Goal: Register for event/course

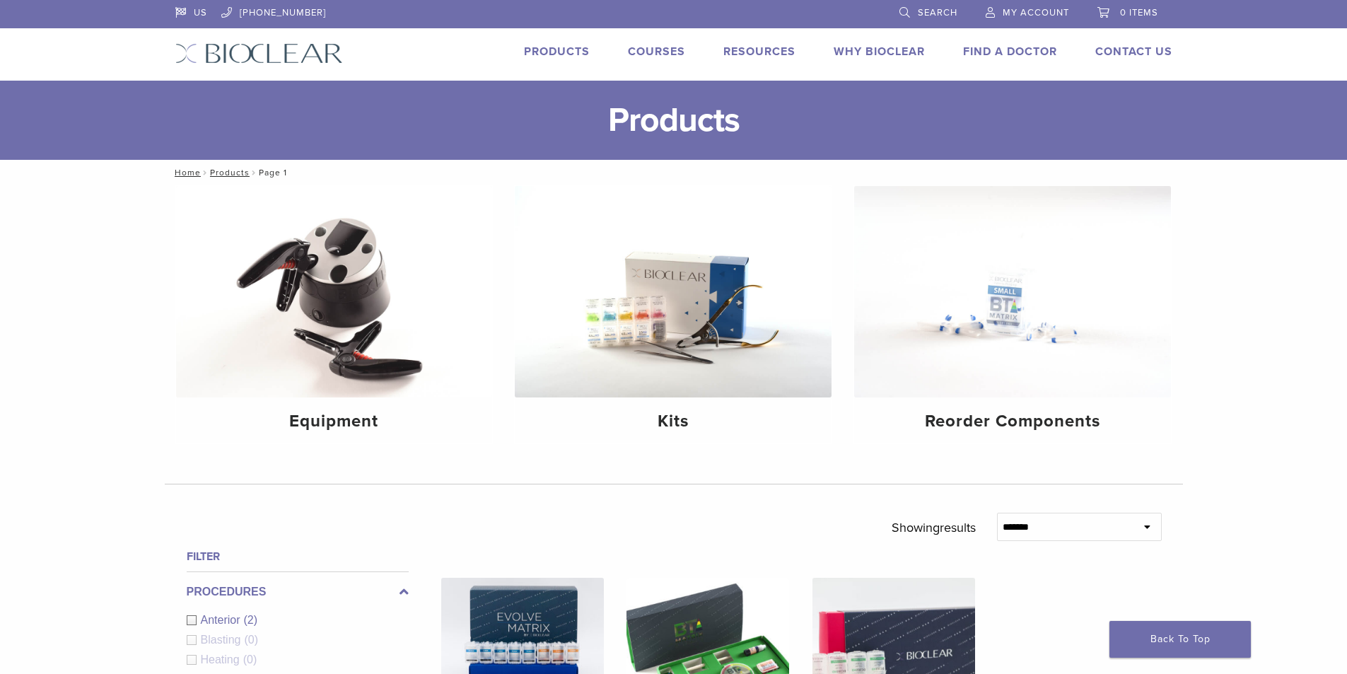
click at [127, 417] on div "**********" at bounding box center [673, 584] width 1347 height 799
click at [383, 257] on img at bounding box center [334, 291] width 317 height 211
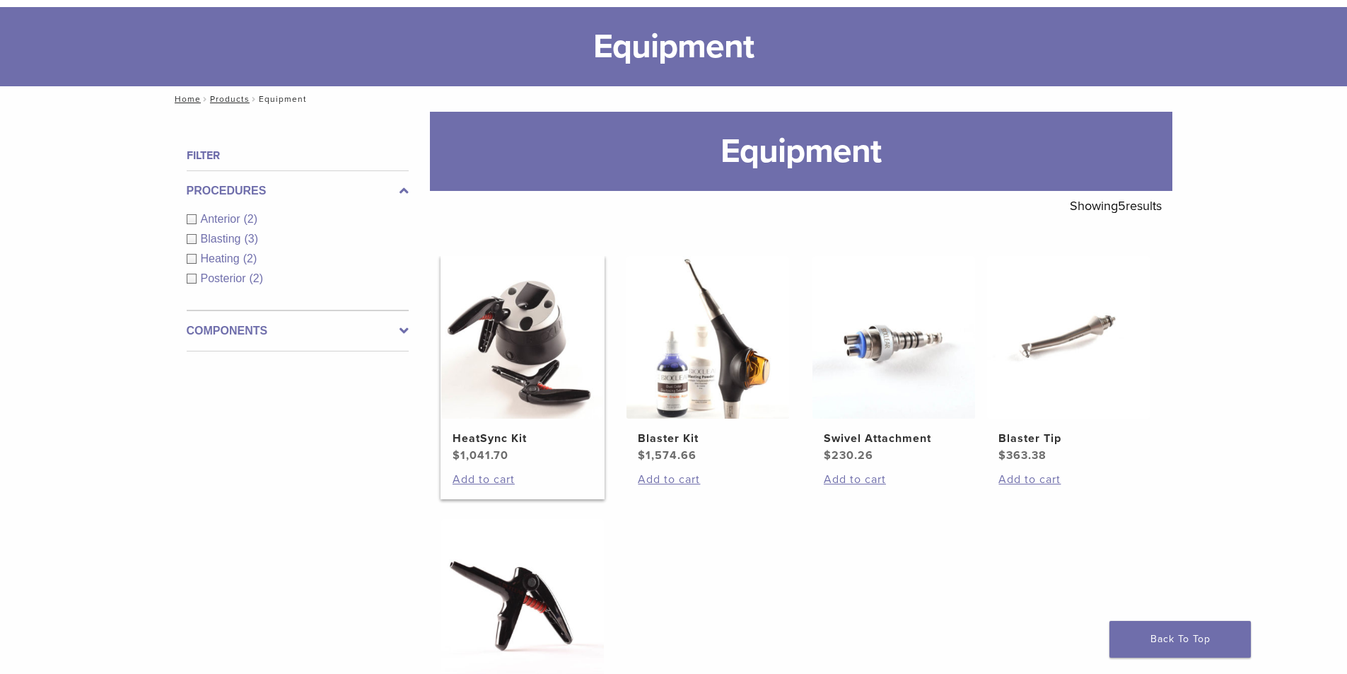
scroll to position [71, 0]
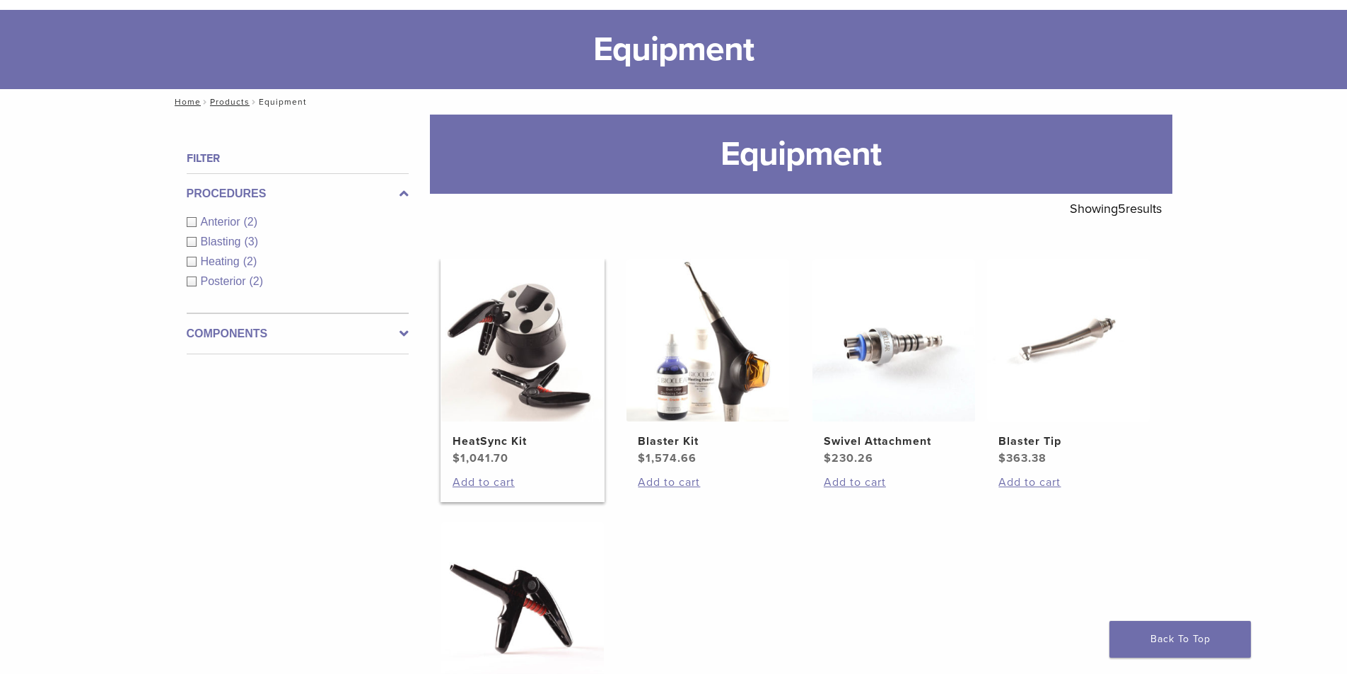
click at [535, 349] on img at bounding box center [522, 340] width 163 height 163
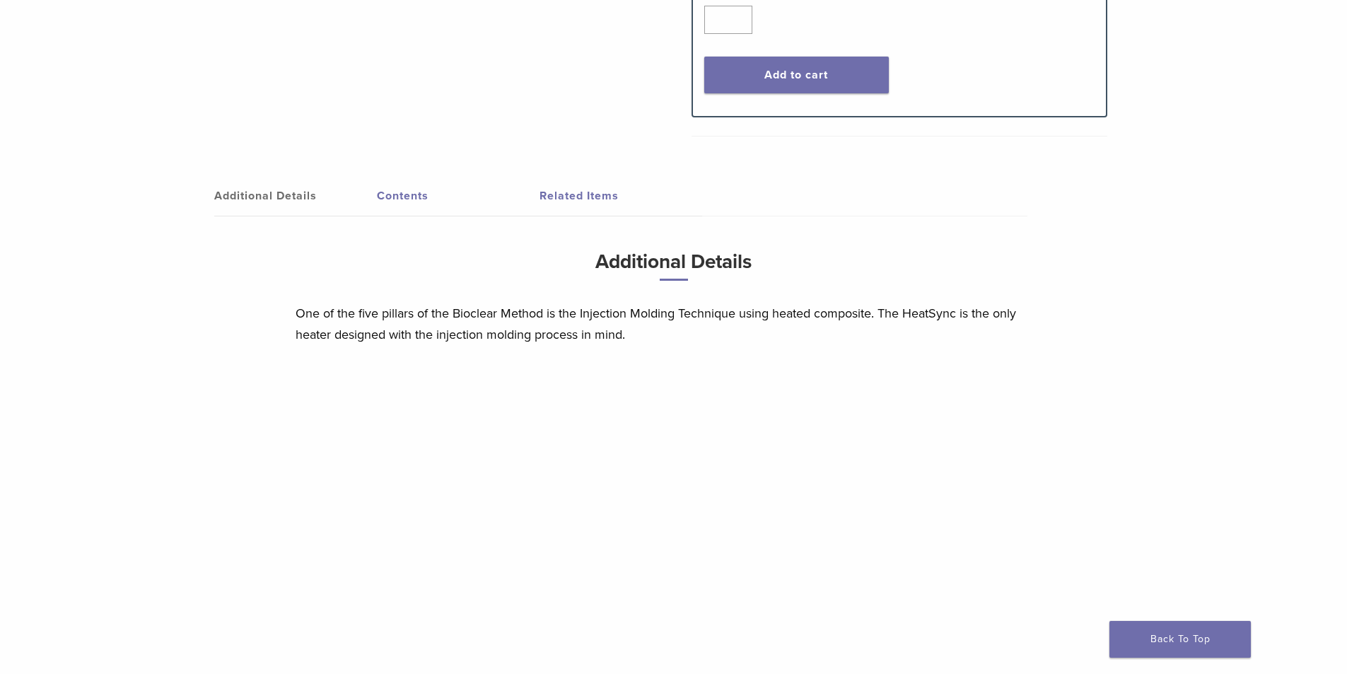
scroll to position [848, 0]
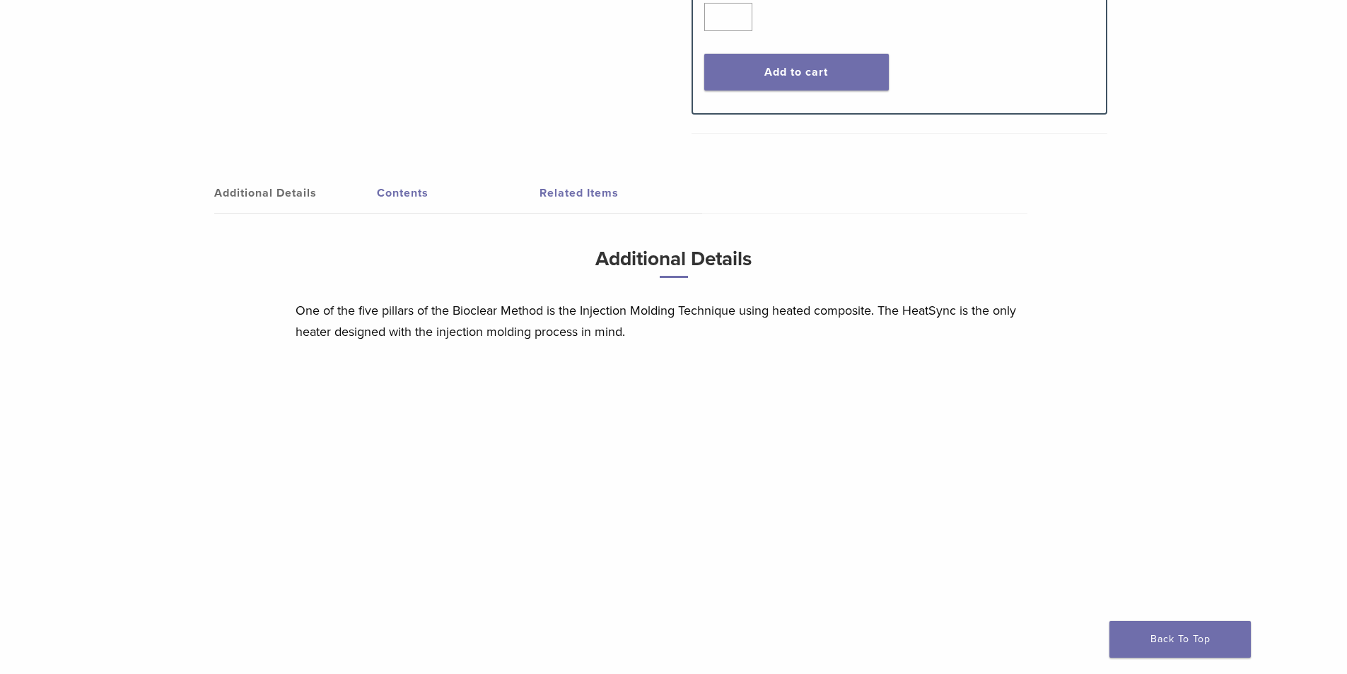
click at [389, 195] on link "Contents" at bounding box center [458, 193] width 163 height 40
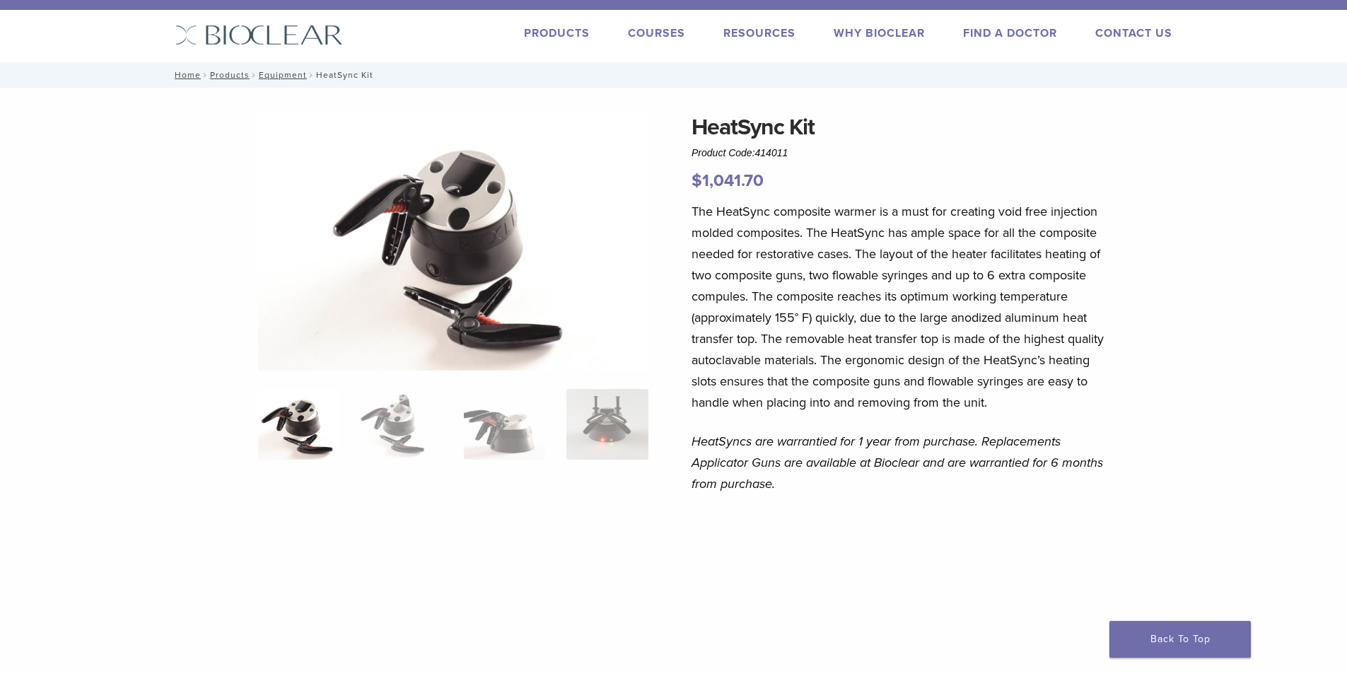
scroll to position [0, 0]
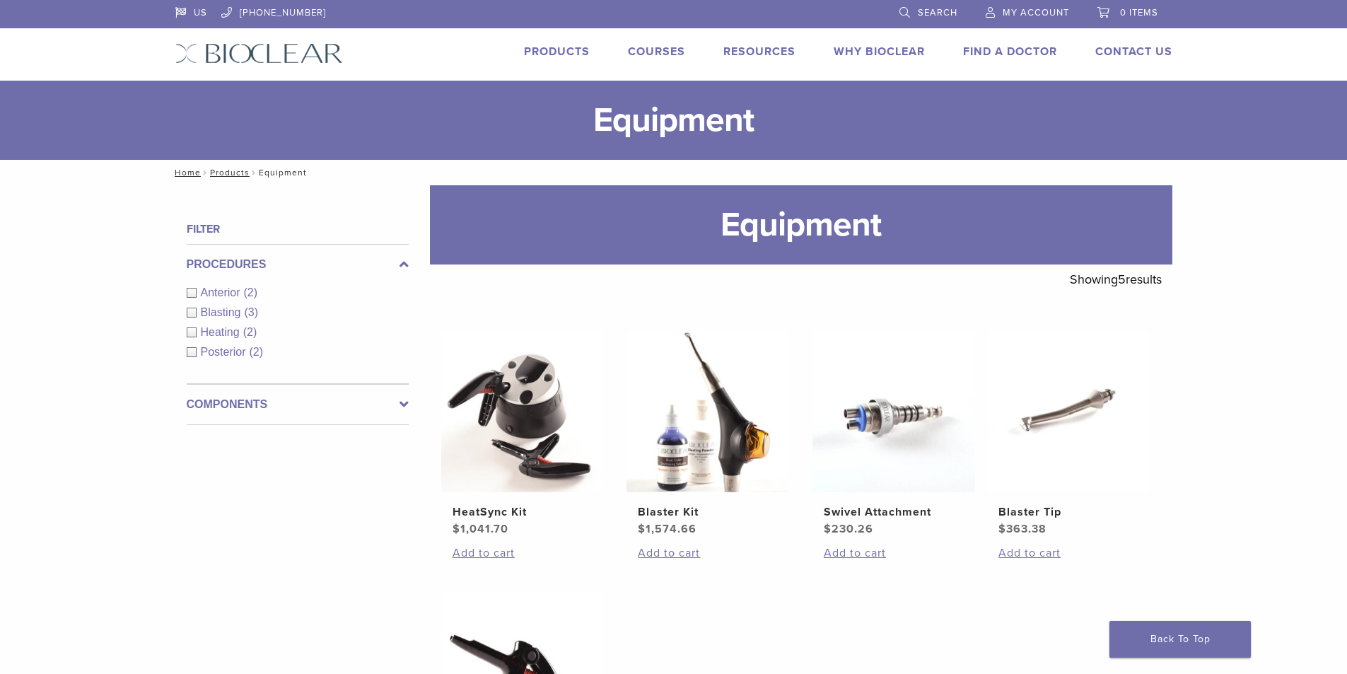
scroll to position [71, 0]
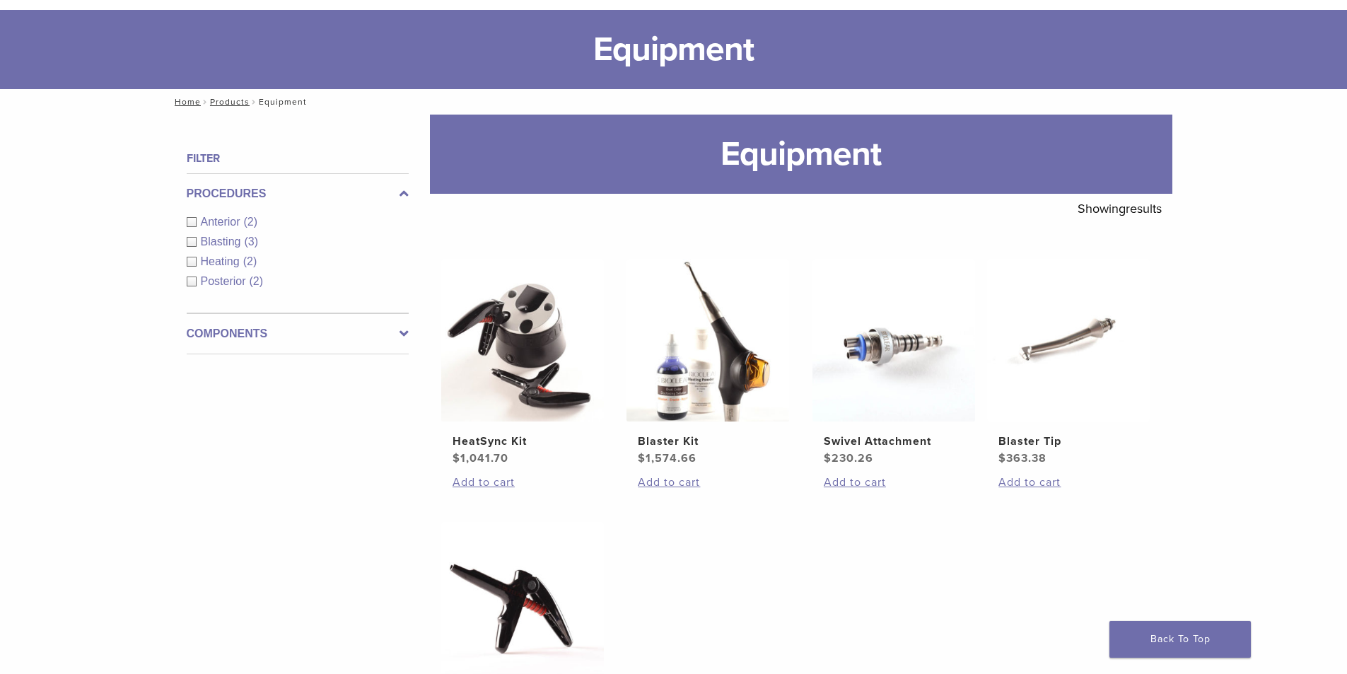
click at [1236, 392] on div "**********" at bounding box center [673, 522] width 1347 height 814
click at [1234, 391] on div "**********" at bounding box center [673, 522] width 1347 height 814
click at [1233, 391] on div "**********" at bounding box center [673, 522] width 1347 height 814
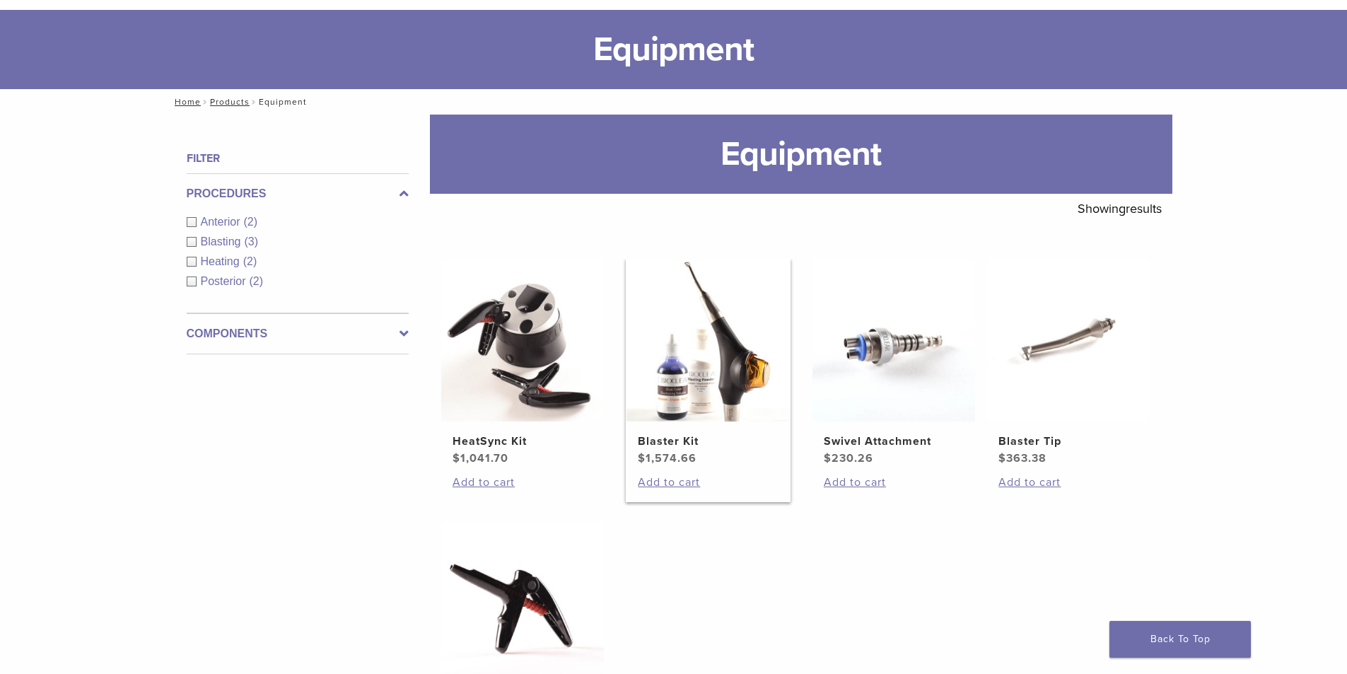
click at [662, 336] on img at bounding box center [707, 340] width 163 height 163
click at [884, 287] on img at bounding box center [893, 340] width 163 height 163
click at [1219, 253] on div "**********" at bounding box center [673, 522] width 1347 height 814
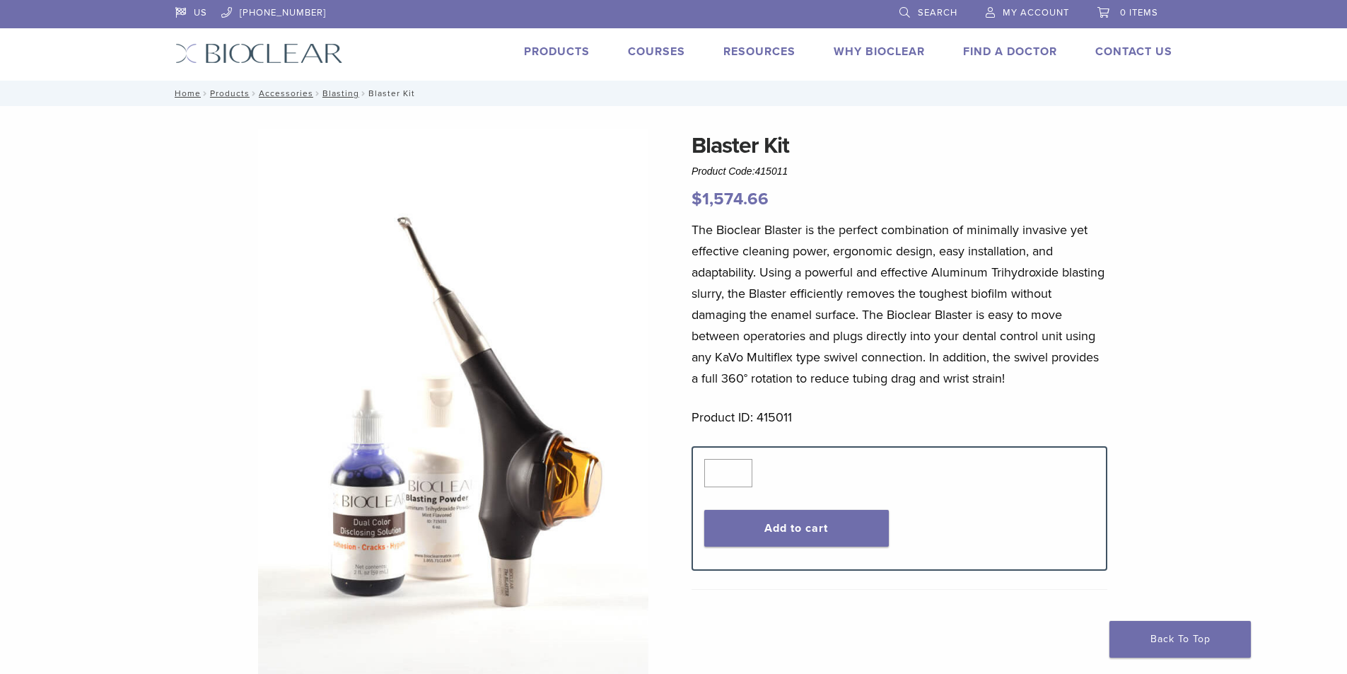
click at [809, 342] on p "The Bioclear Blaster is the perfect combination of minimally invasive yet effec…" at bounding box center [899, 304] width 416 height 170
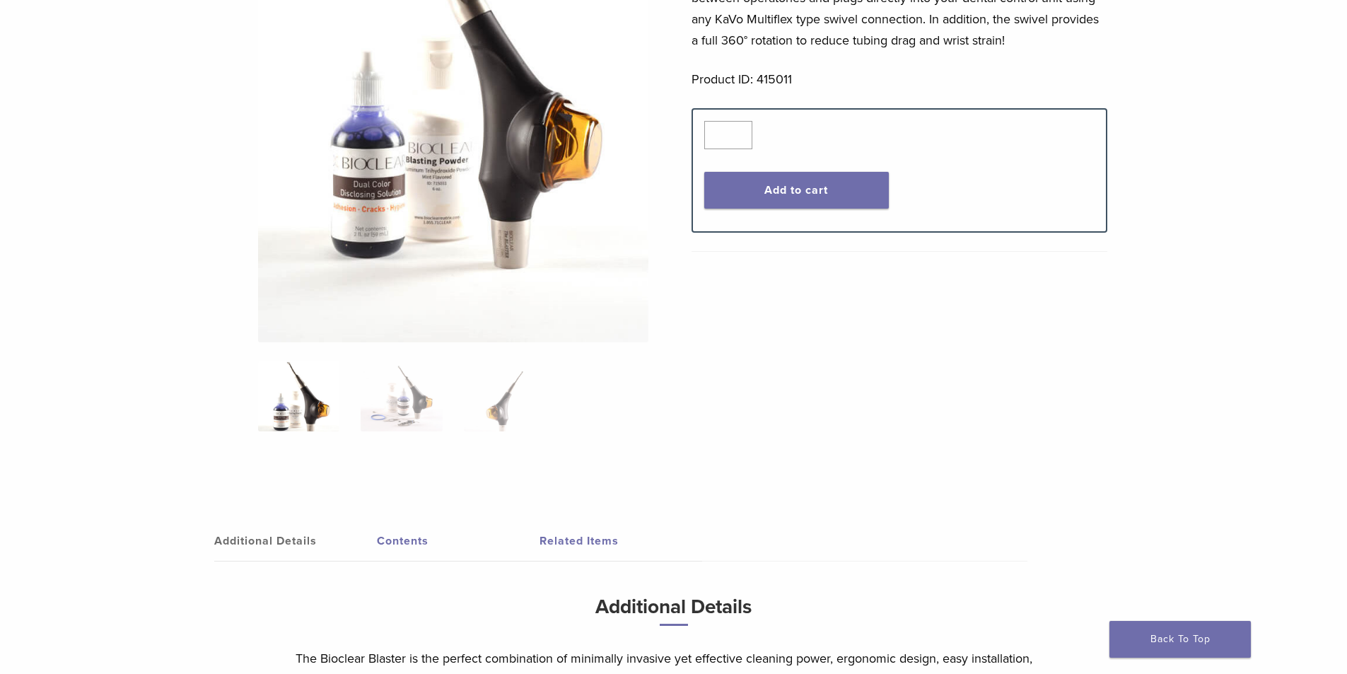
scroll to position [495, 0]
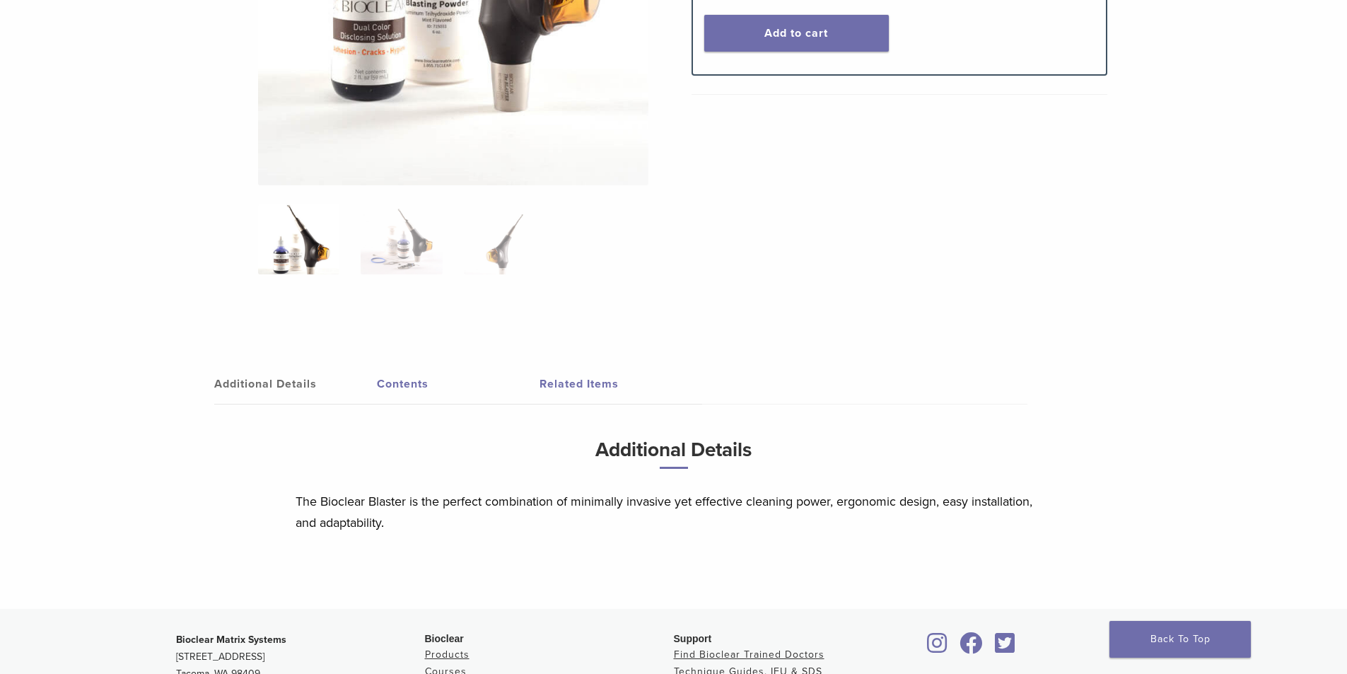
click at [411, 380] on link "Contents" at bounding box center [458, 384] width 163 height 40
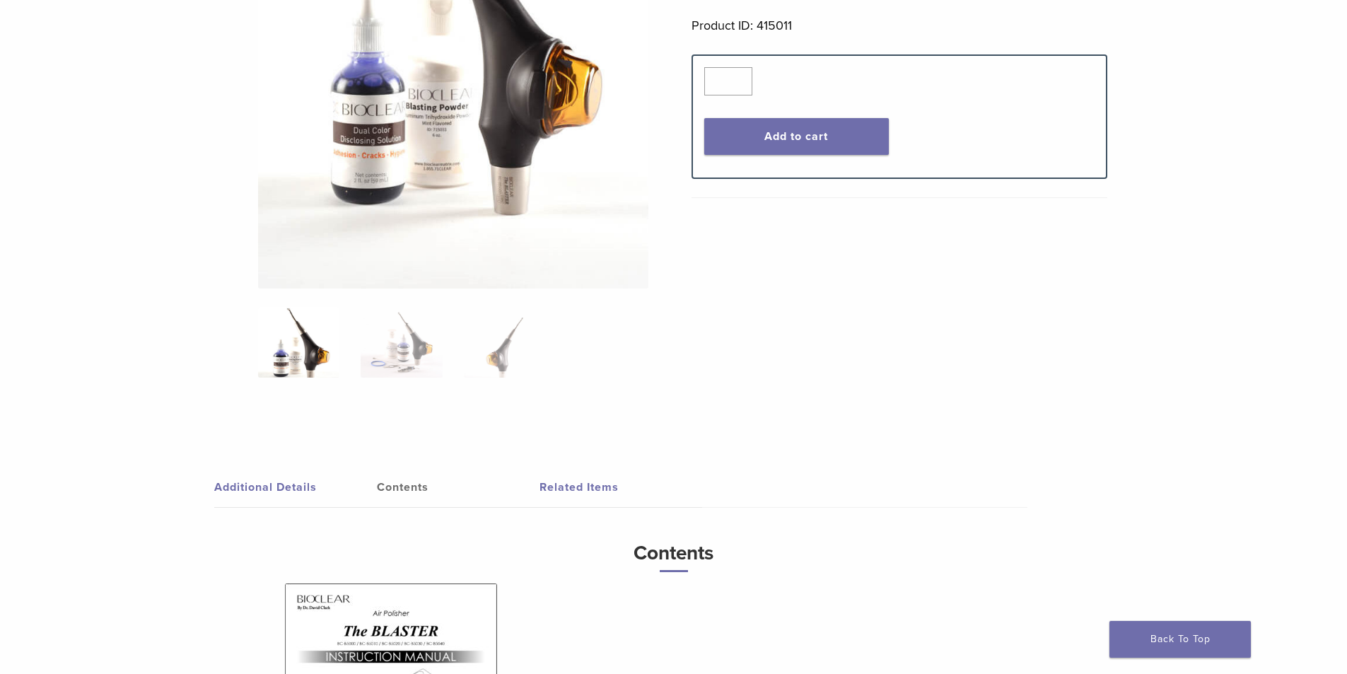
scroll to position [212, 0]
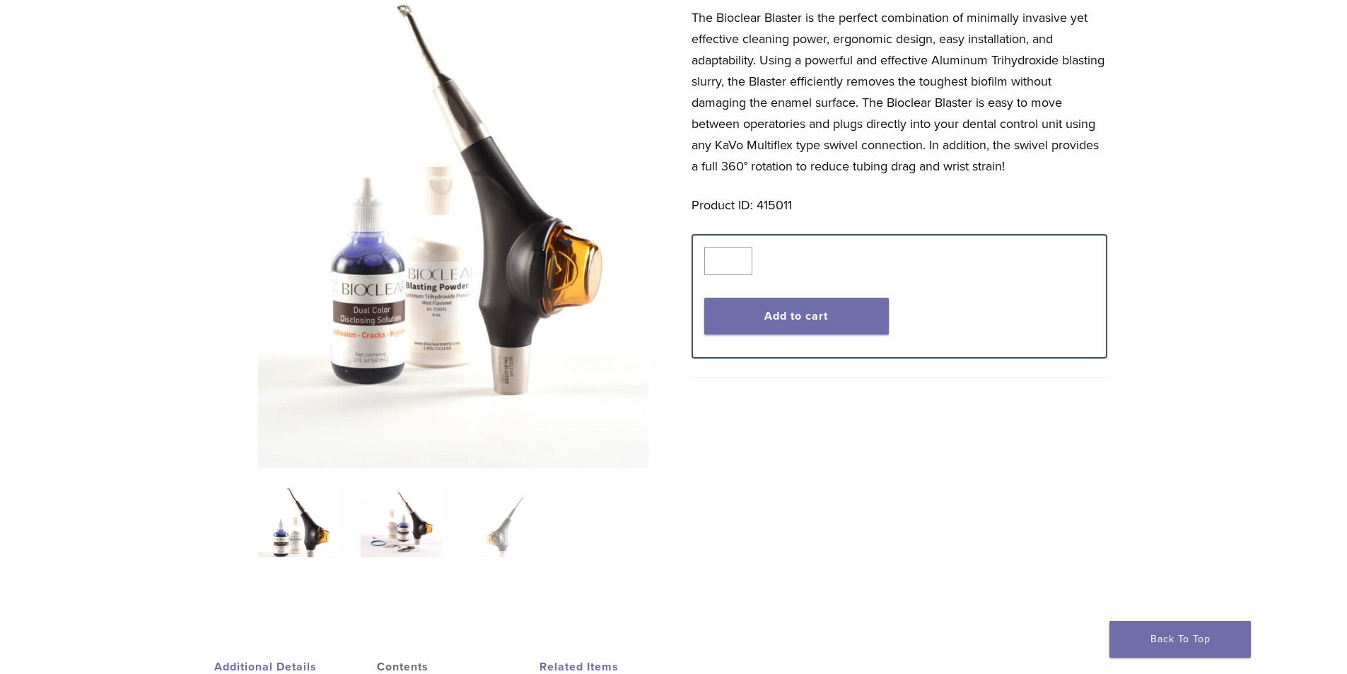
click at [419, 525] on img at bounding box center [401, 521] width 81 height 71
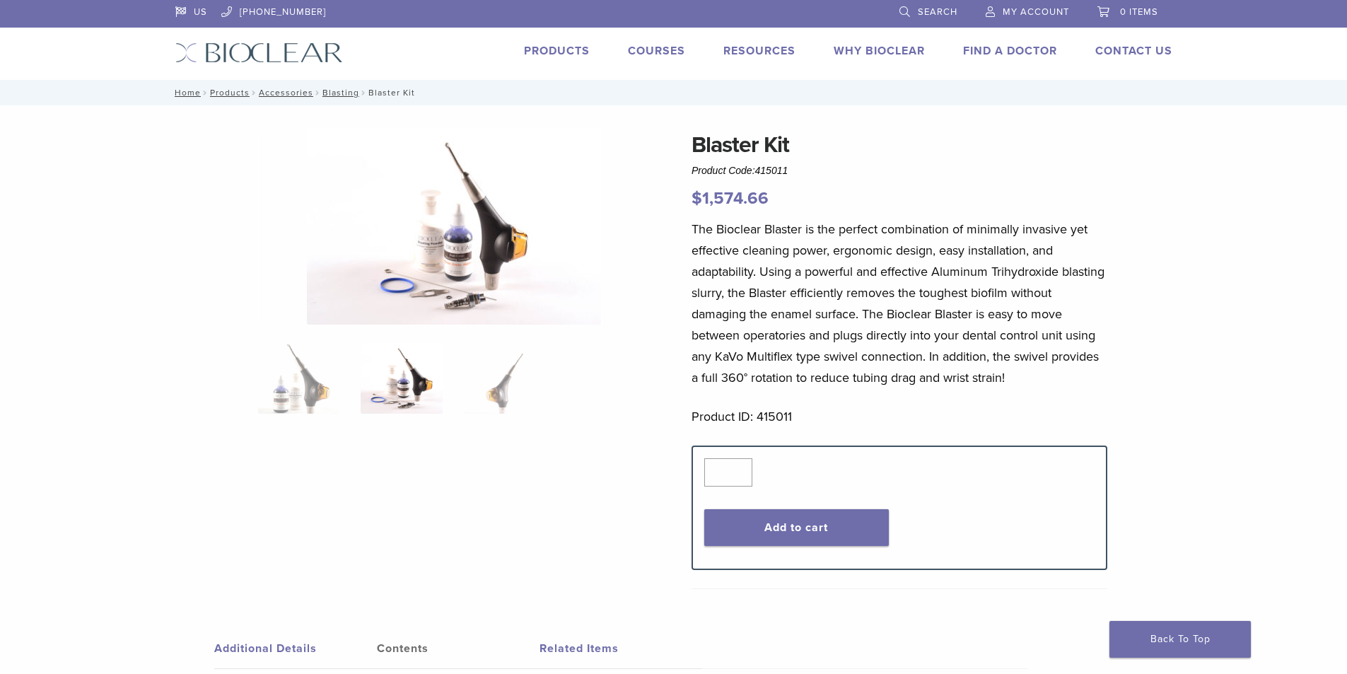
scroll to position [0, 0]
click at [498, 403] on img at bounding box center [504, 379] width 81 height 71
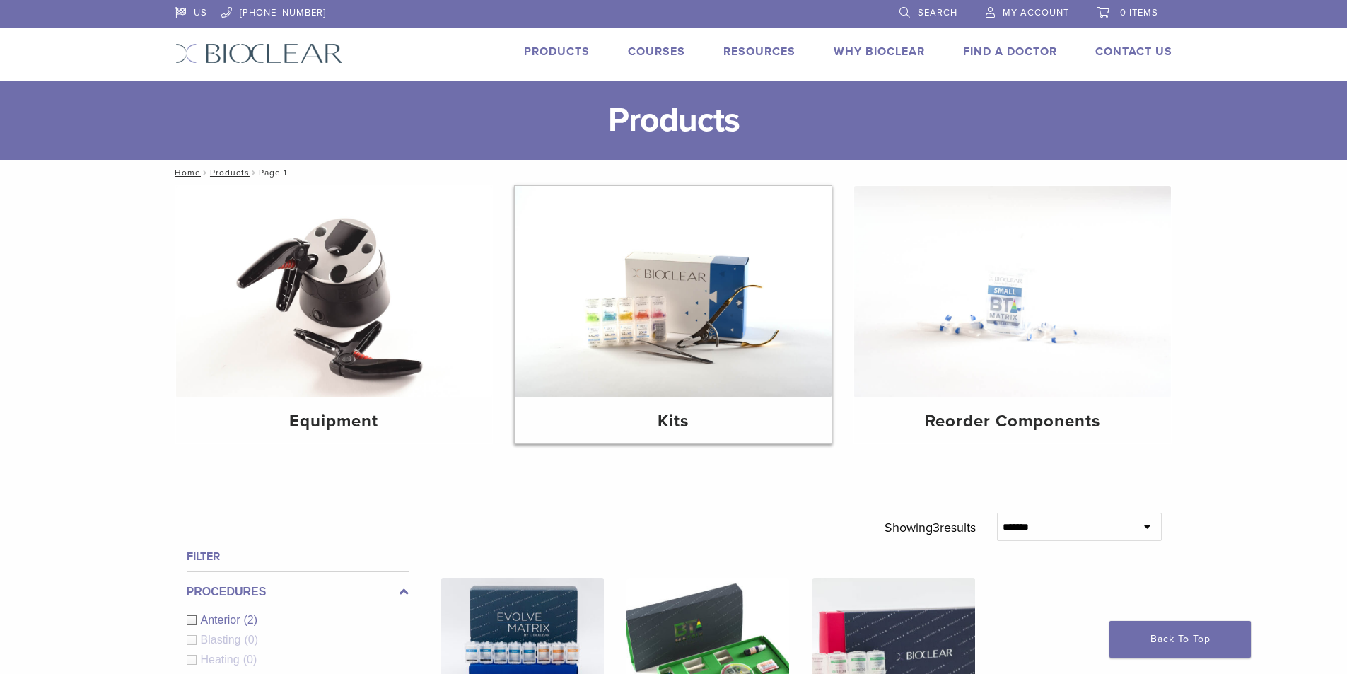
click at [751, 336] on img at bounding box center [673, 291] width 317 height 211
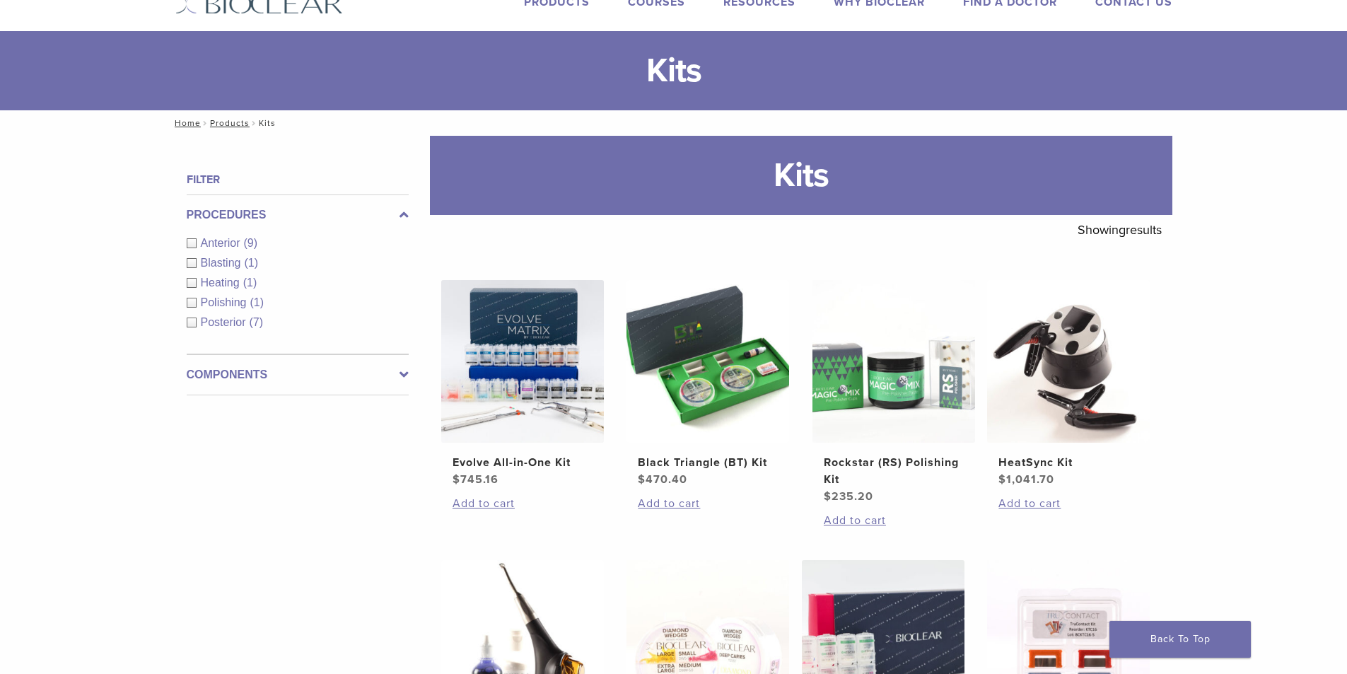
scroll to position [141, 0]
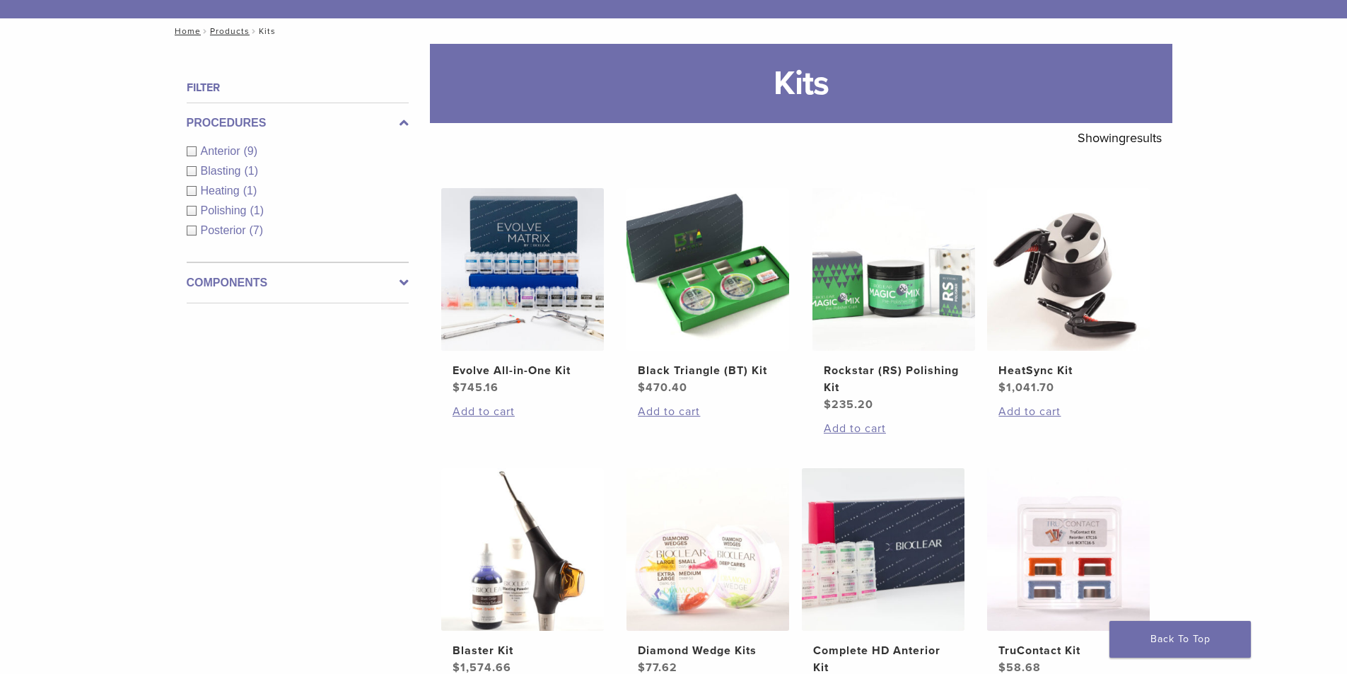
click at [1321, 338] on div "**********" at bounding box center [673, 591] width 1347 height 1094
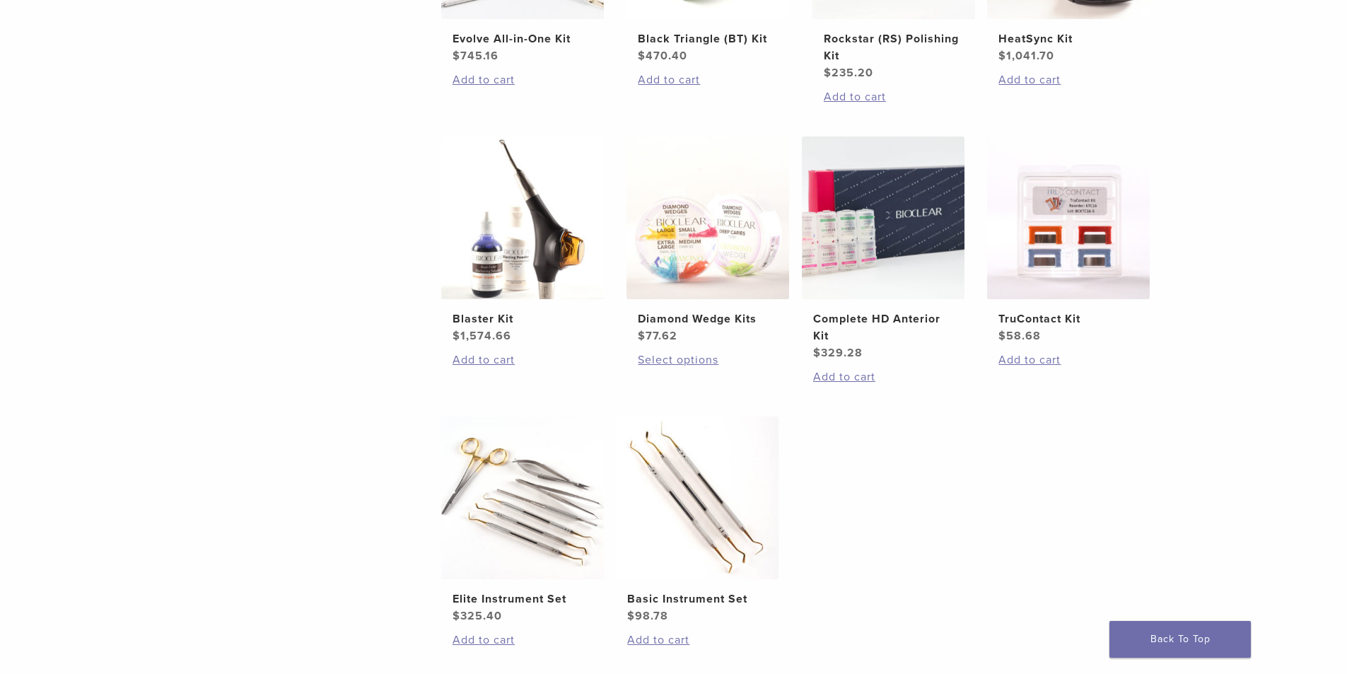
scroll to position [495, 0]
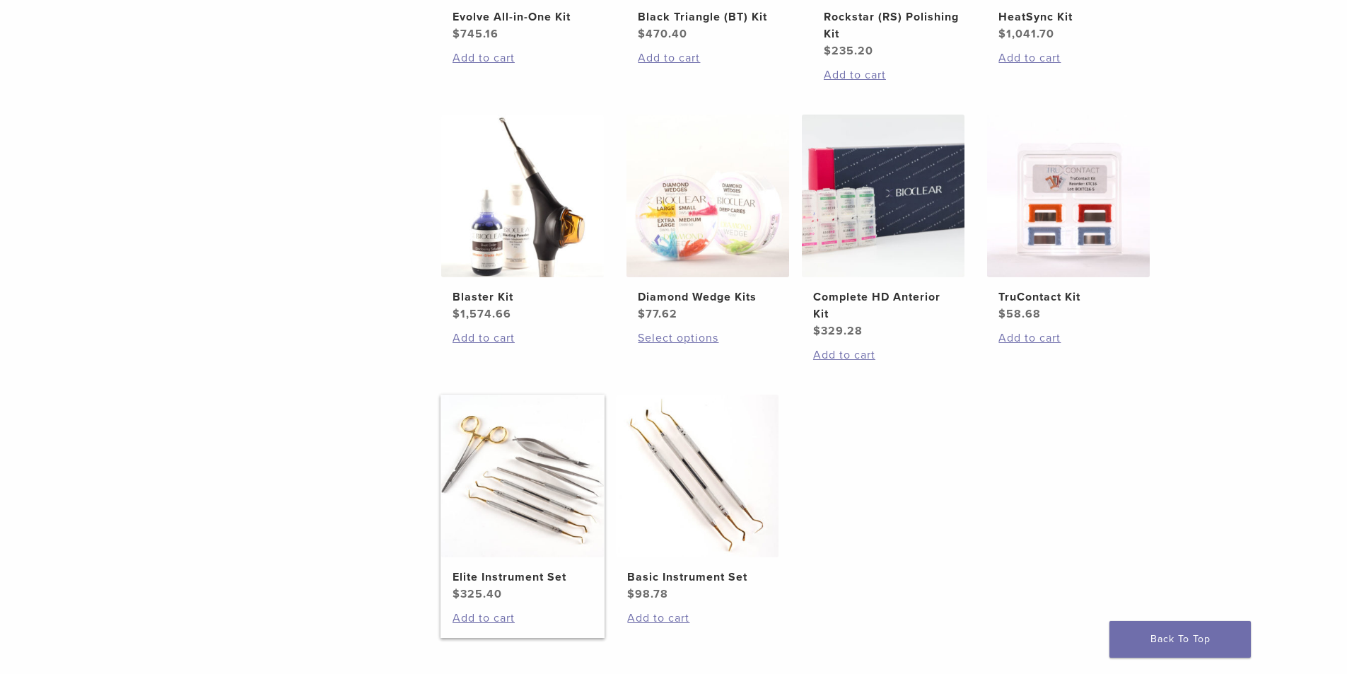
click at [525, 474] on img at bounding box center [522, 475] width 163 height 163
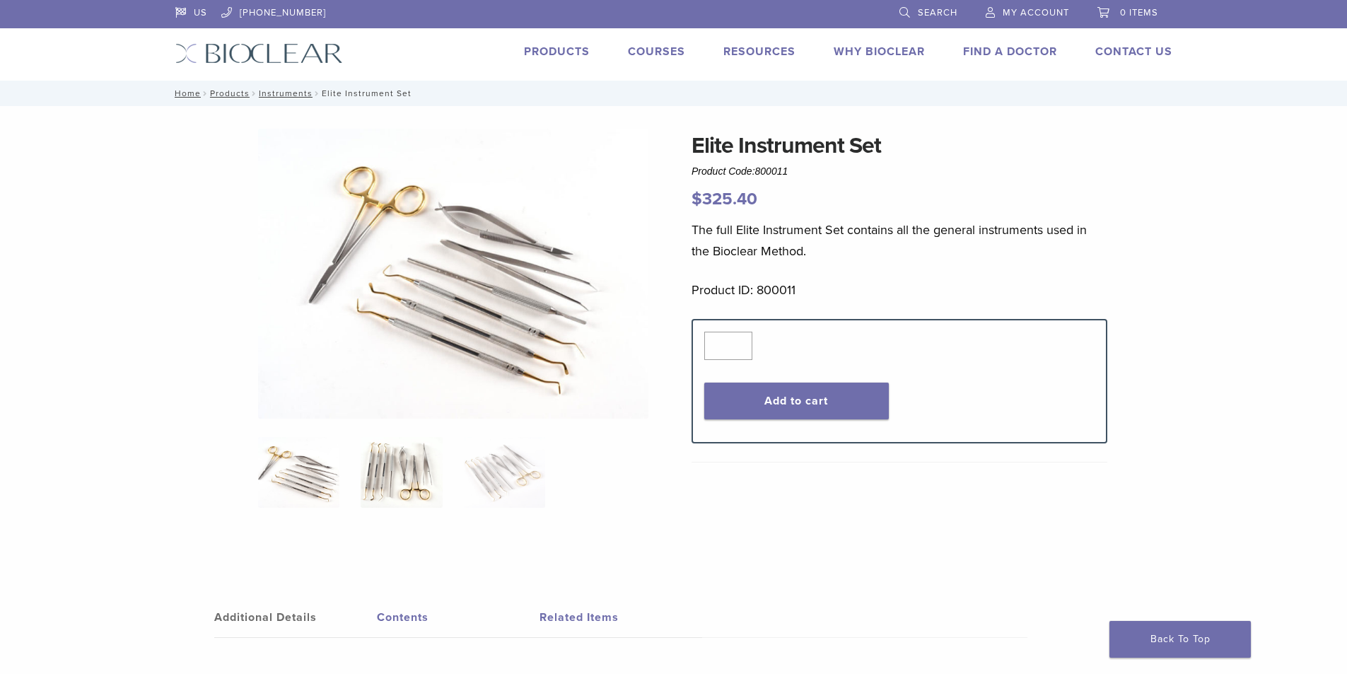
click at [421, 486] on img at bounding box center [401, 472] width 81 height 71
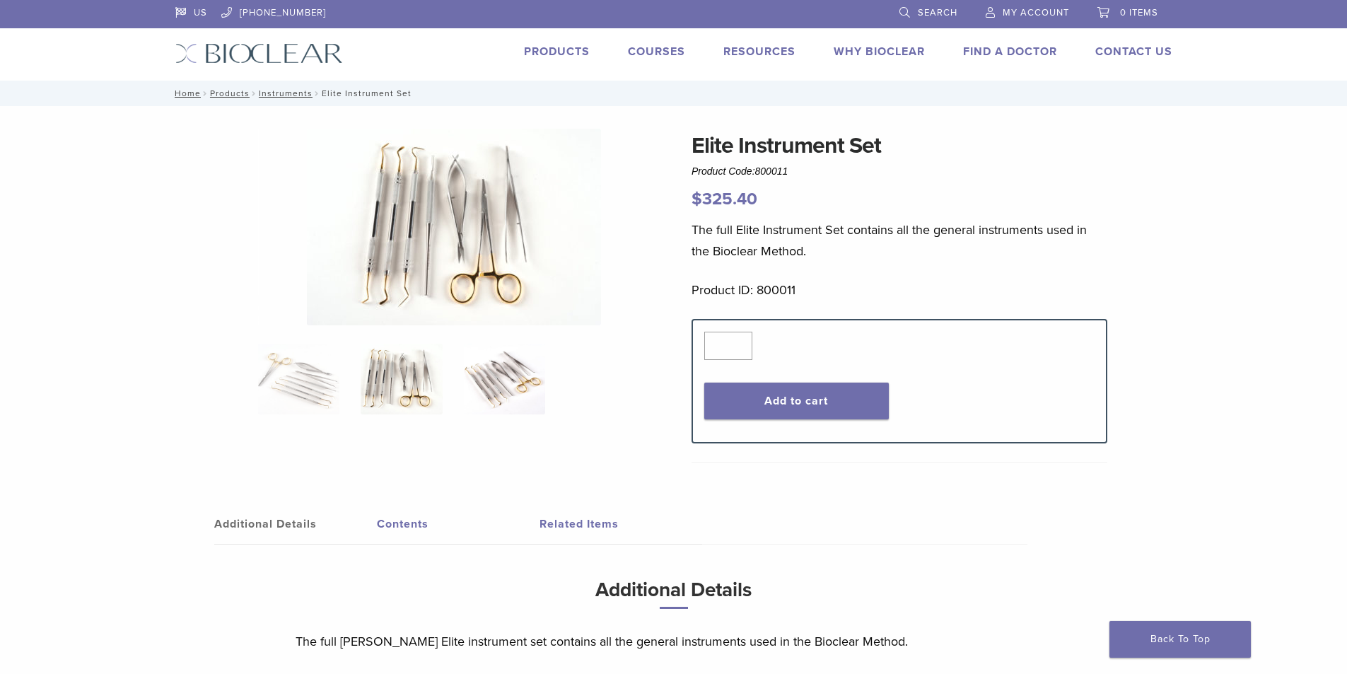
click at [494, 378] on img at bounding box center [504, 379] width 81 height 71
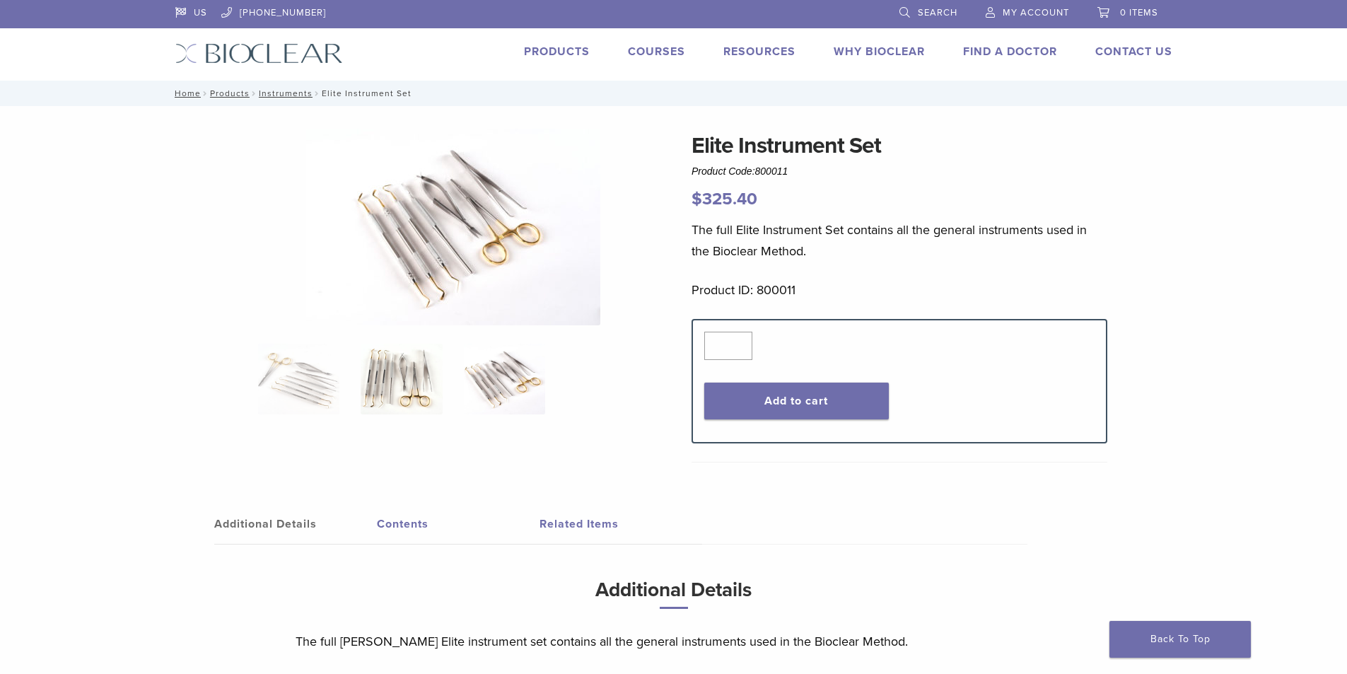
click at [406, 381] on img at bounding box center [401, 379] width 81 height 71
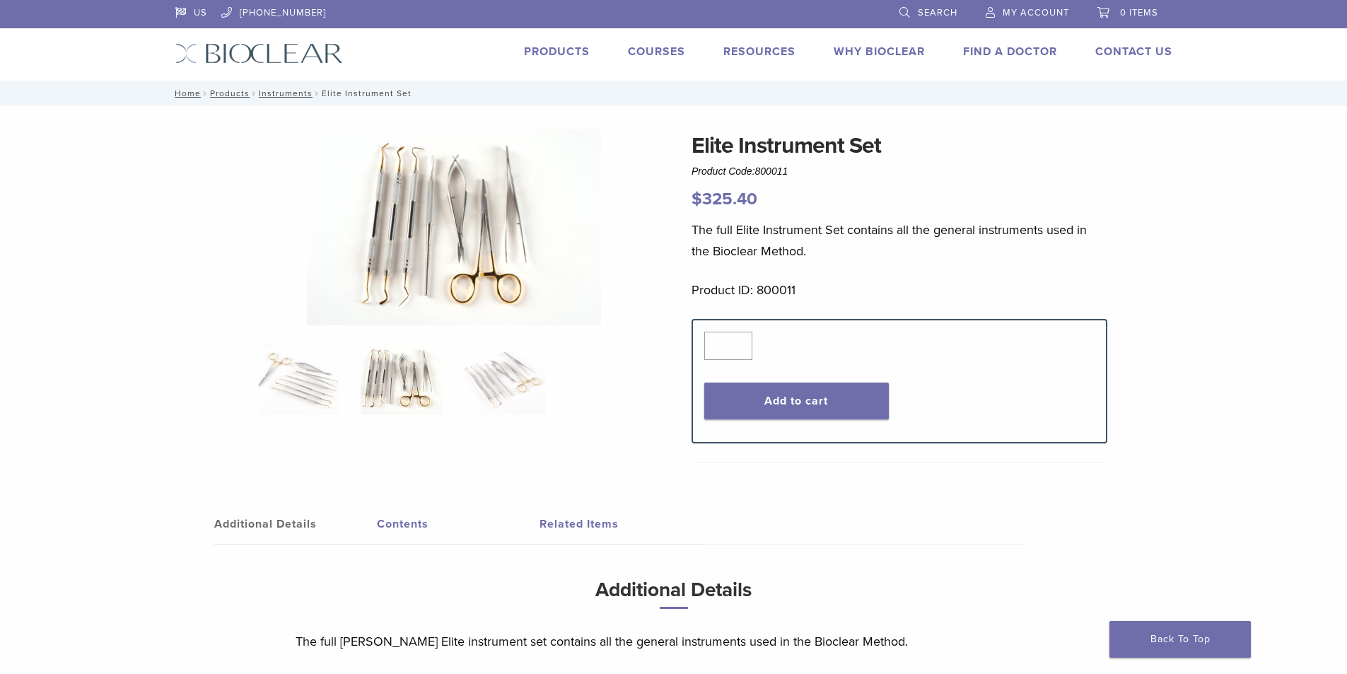
click at [405, 515] on link "Contents" at bounding box center [458, 524] width 163 height 40
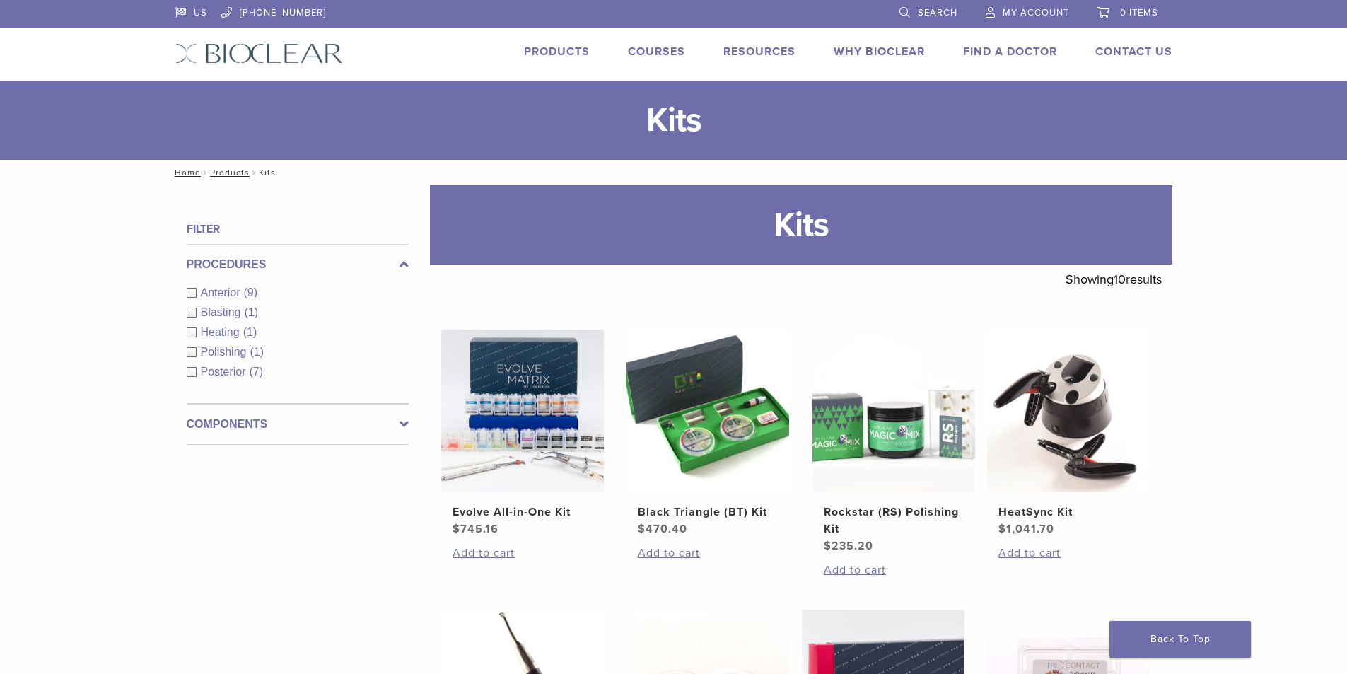
scroll to position [495, 0]
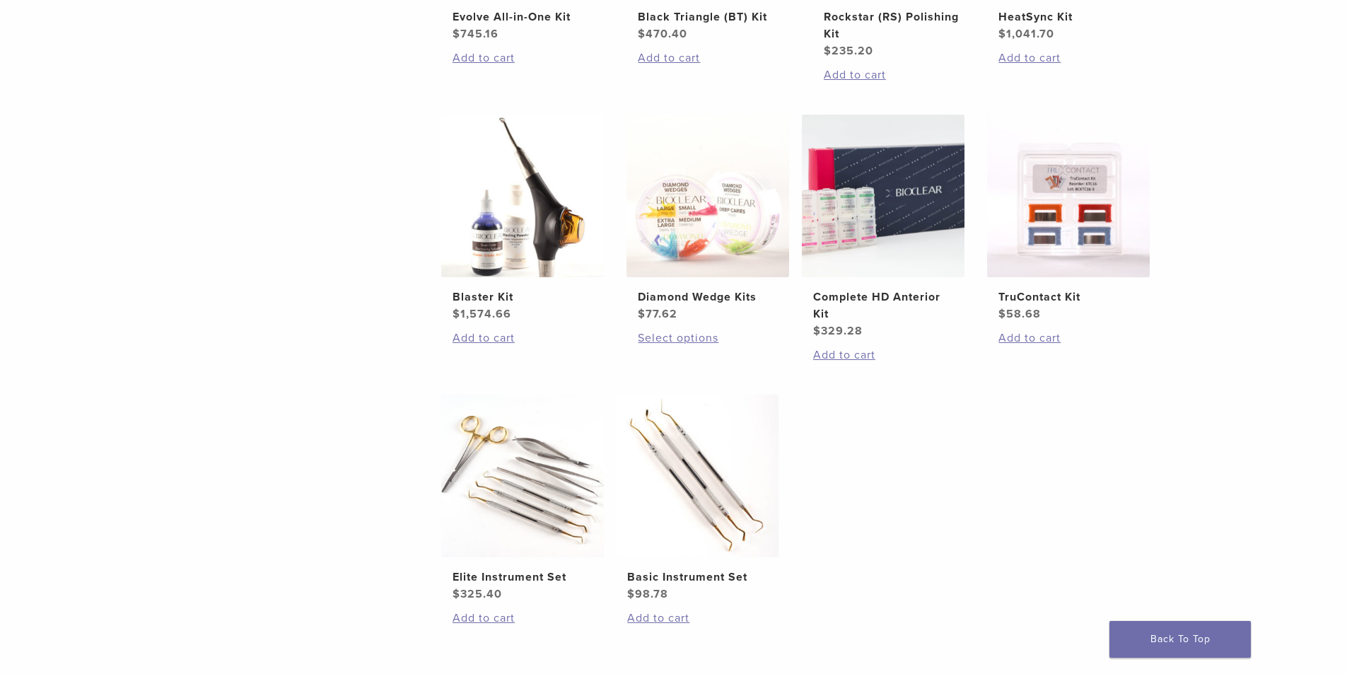
click at [947, 472] on ul "Evolve All-in-One Kit $ 745.16 Add to cart Black Triangle (BT) Kit $ 470.40 Add…" at bounding box center [801, 246] width 764 height 823
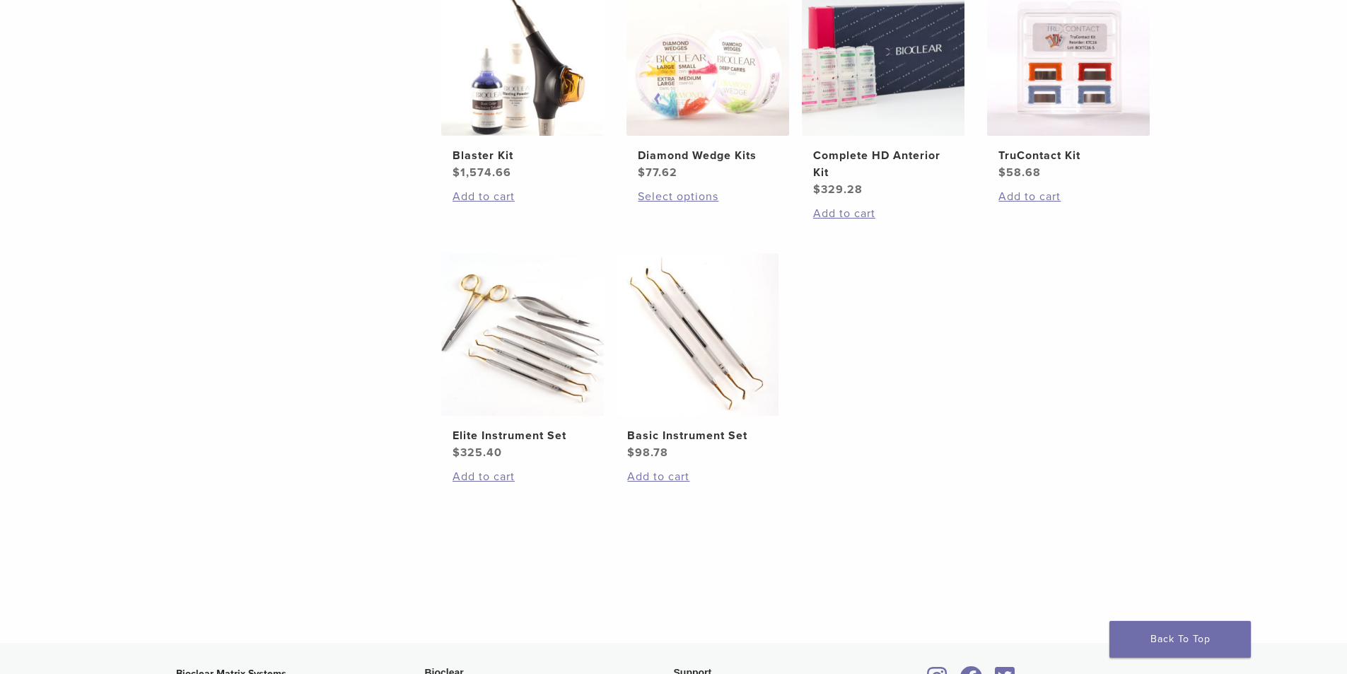
scroll to position [566, 0]
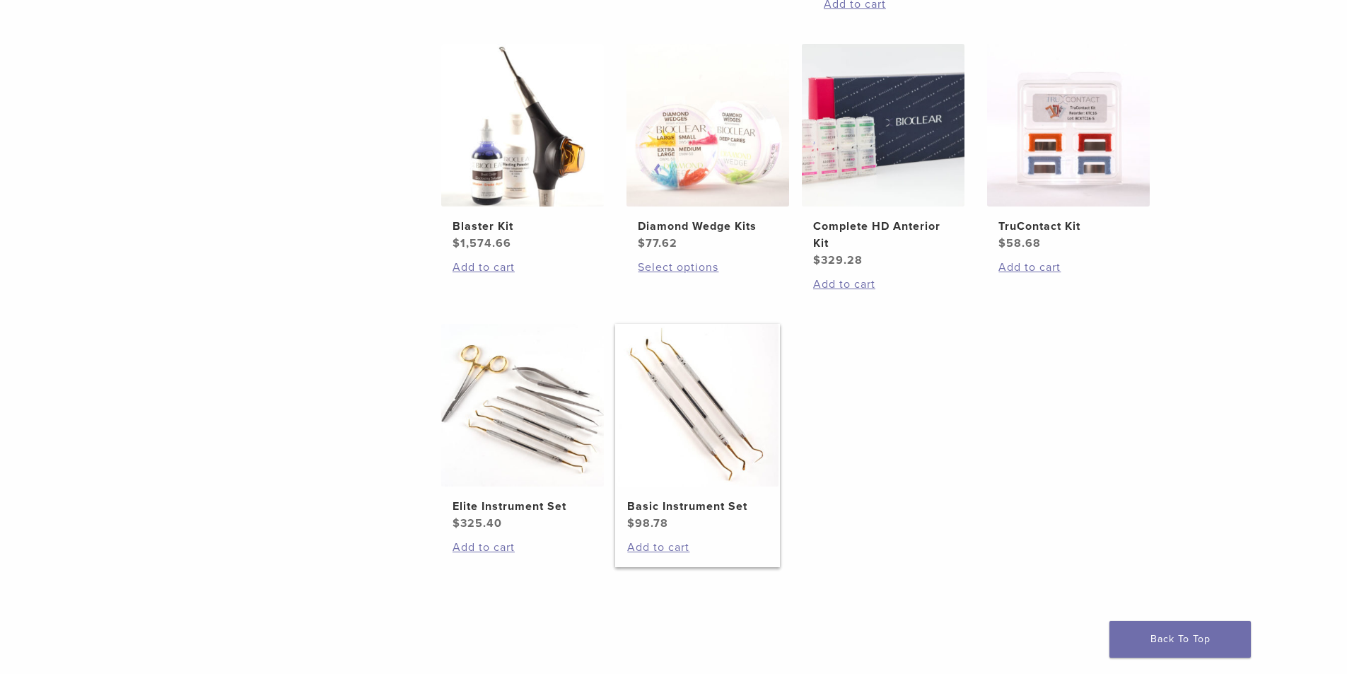
click at [701, 409] on img at bounding box center [697, 405] width 163 height 163
click at [1216, 356] on div "**********" at bounding box center [673, 167] width 1347 height 1094
click at [811, 206] on img at bounding box center [883, 125] width 163 height 163
click at [877, 206] on img at bounding box center [883, 125] width 163 height 163
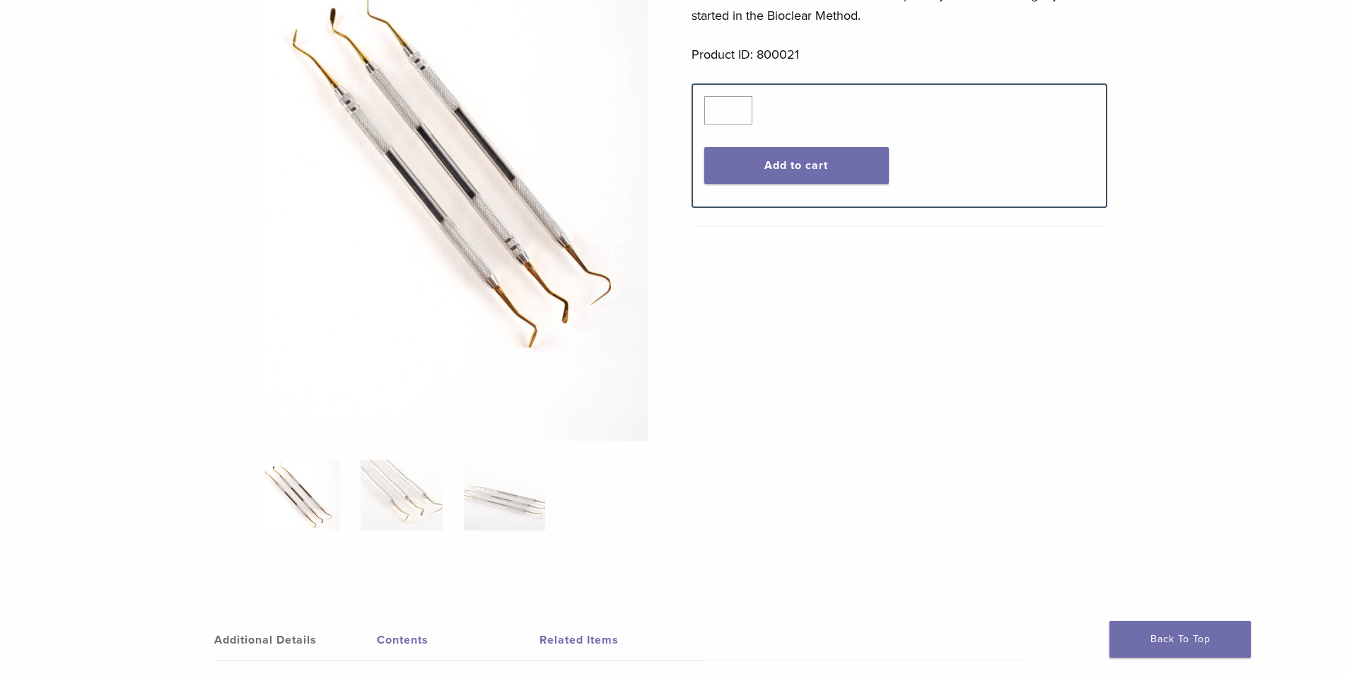
scroll to position [283, 0]
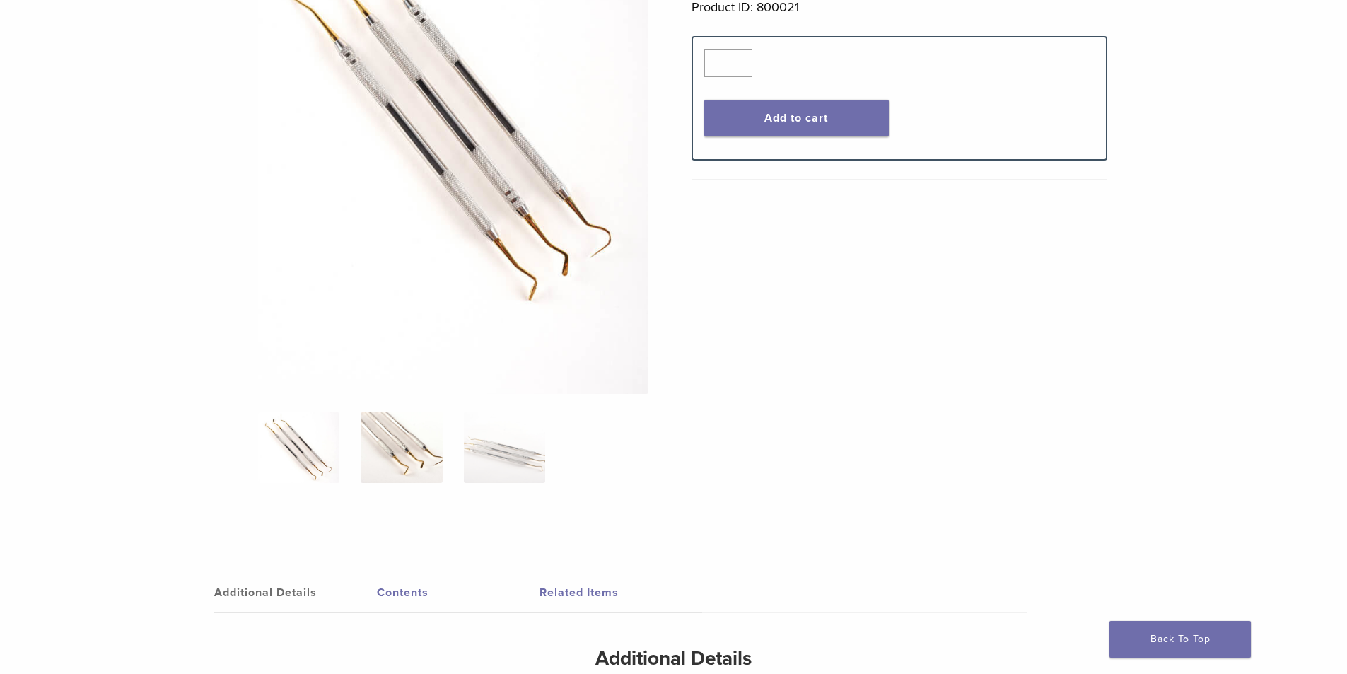
click at [416, 443] on img at bounding box center [401, 447] width 81 height 71
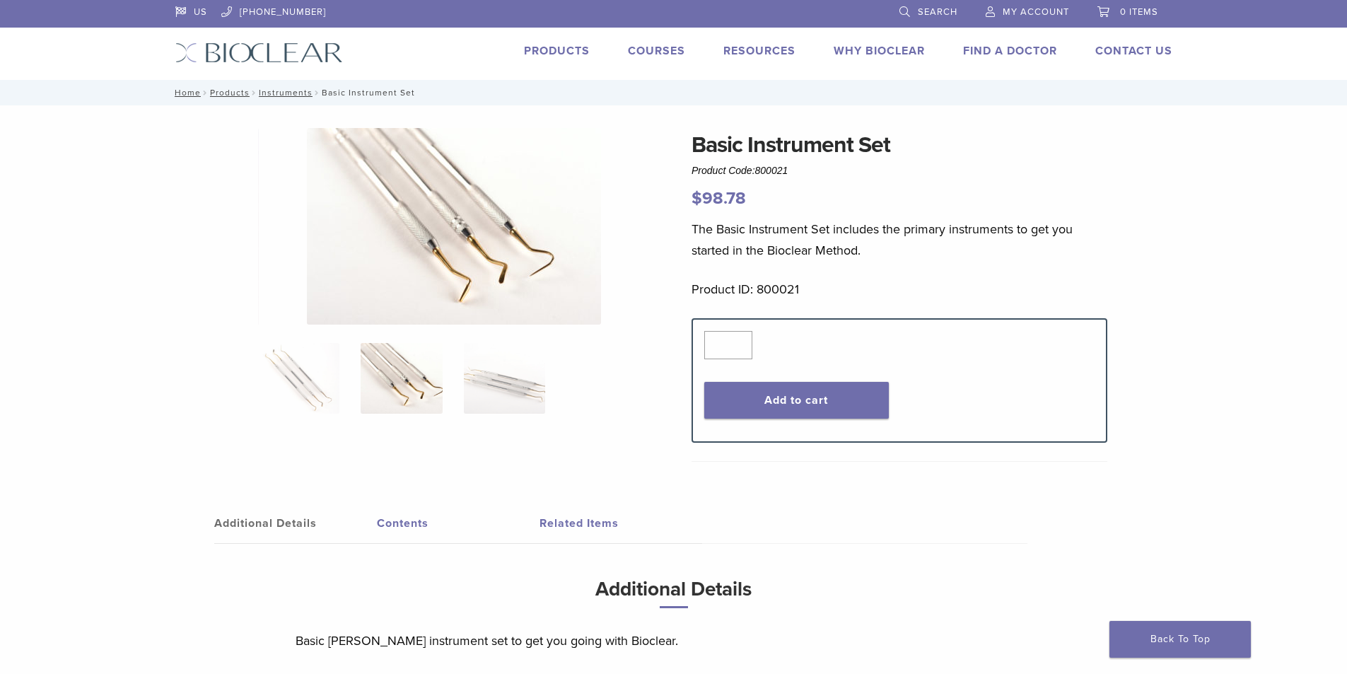
scroll to position [0, 0]
click at [516, 402] on img at bounding box center [504, 379] width 81 height 71
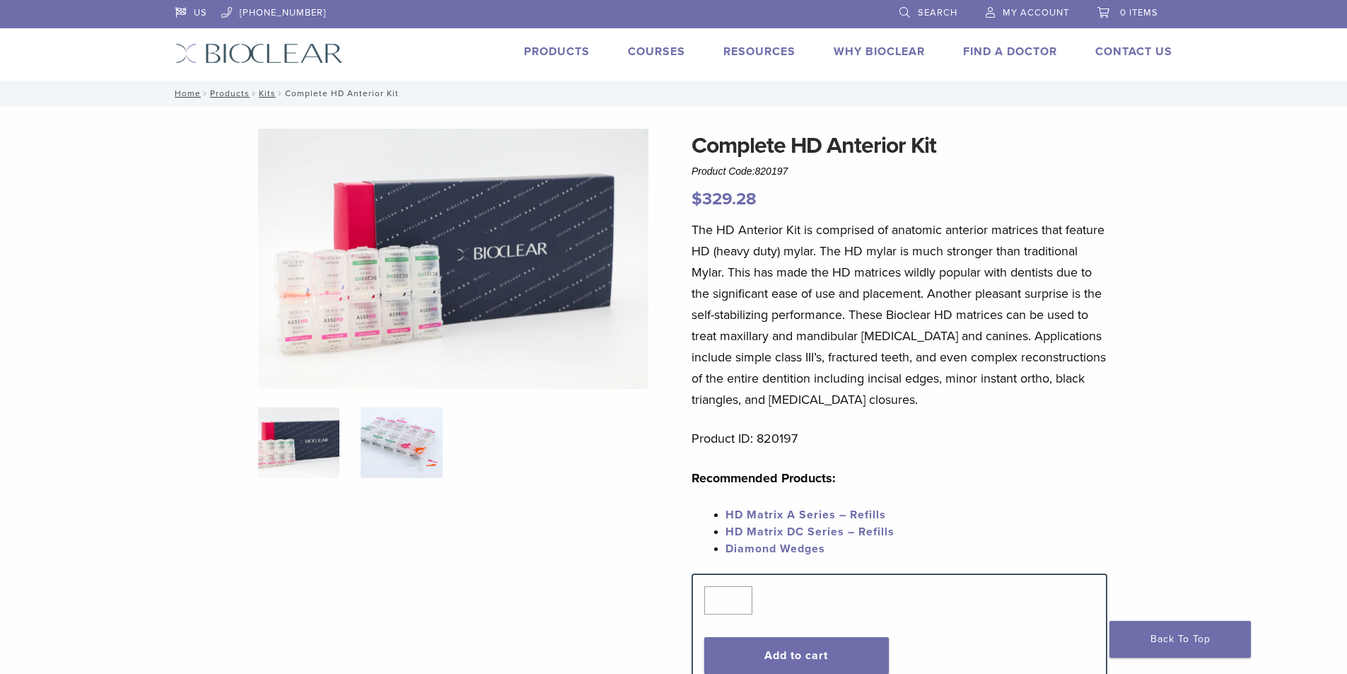
click at [394, 431] on img at bounding box center [401, 442] width 81 height 71
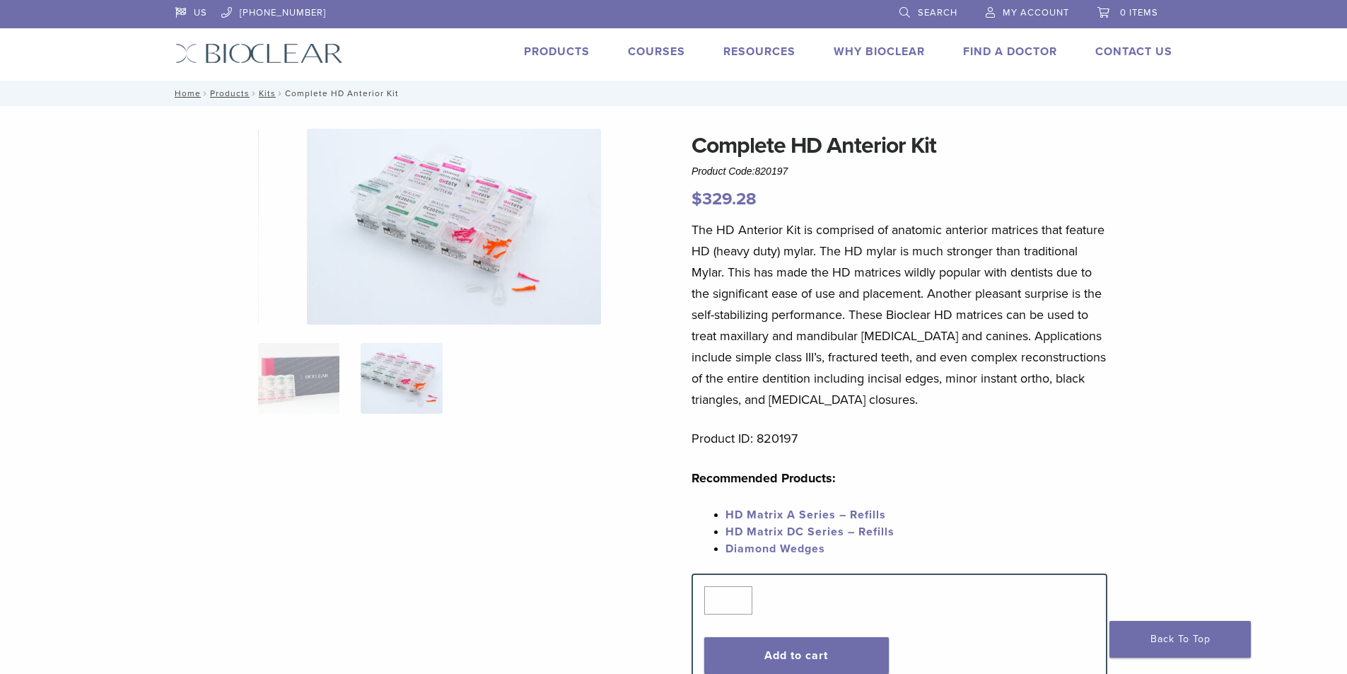
click at [506, 301] on img at bounding box center [454, 227] width 294 height 196
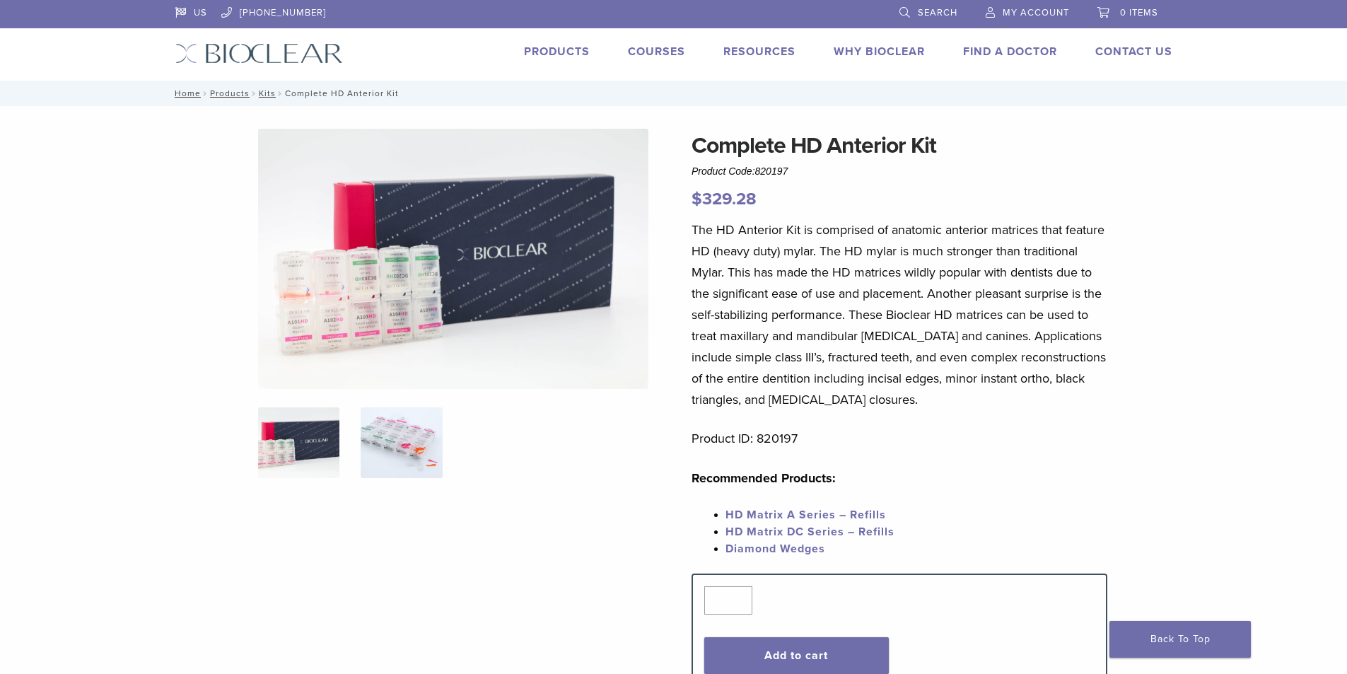
click at [397, 434] on img at bounding box center [401, 442] width 81 height 71
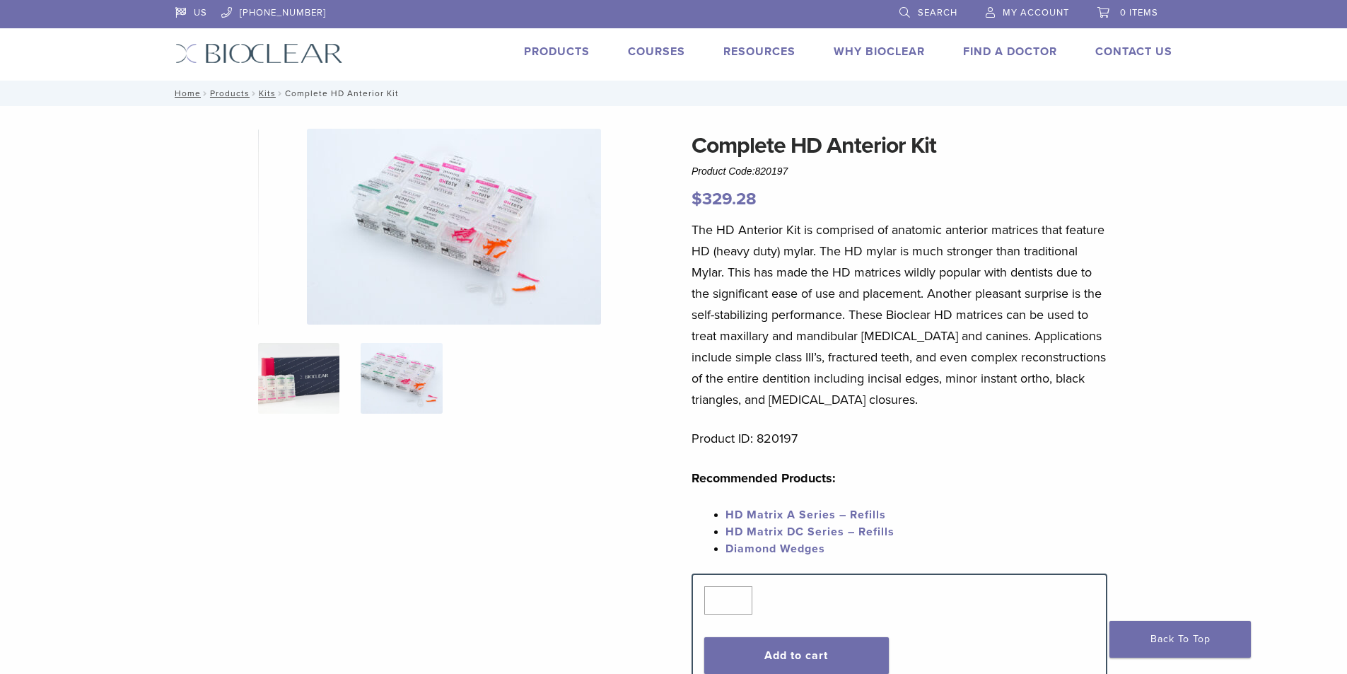
click at [330, 364] on img at bounding box center [298, 378] width 81 height 71
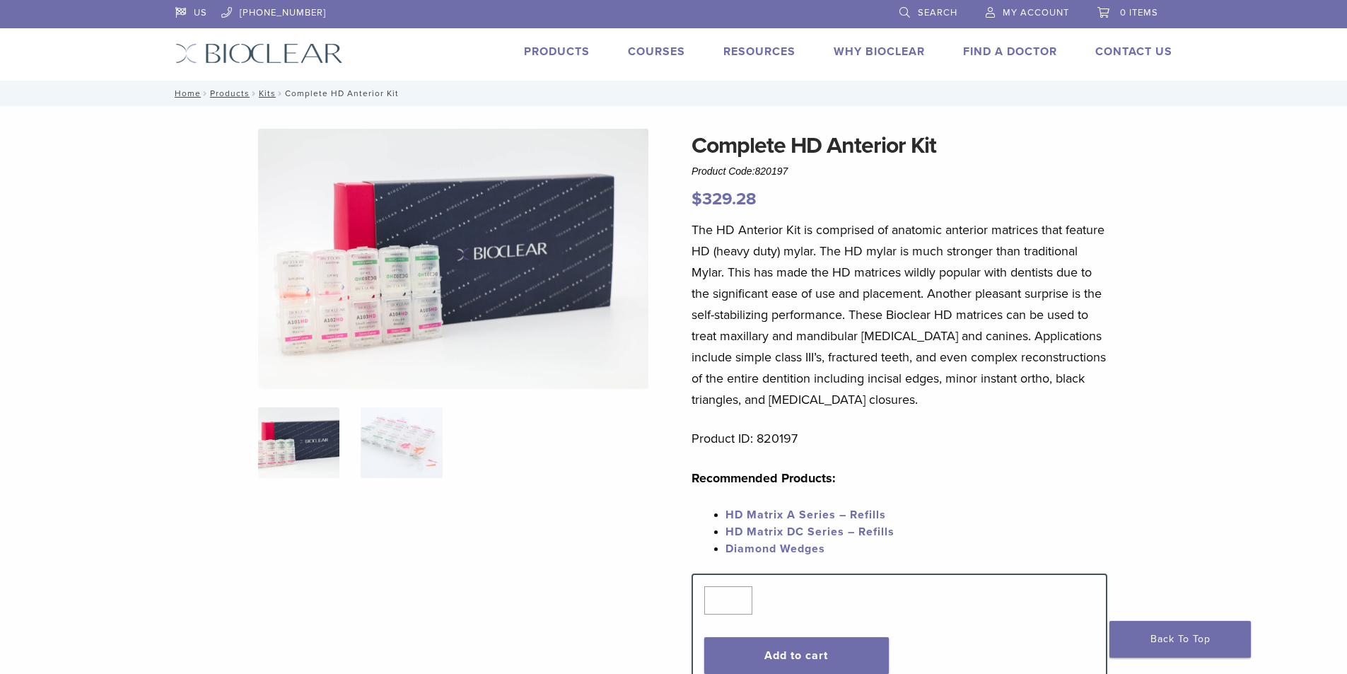
click at [452, 305] on img at bounding box center [453, 259] width 390 height 260
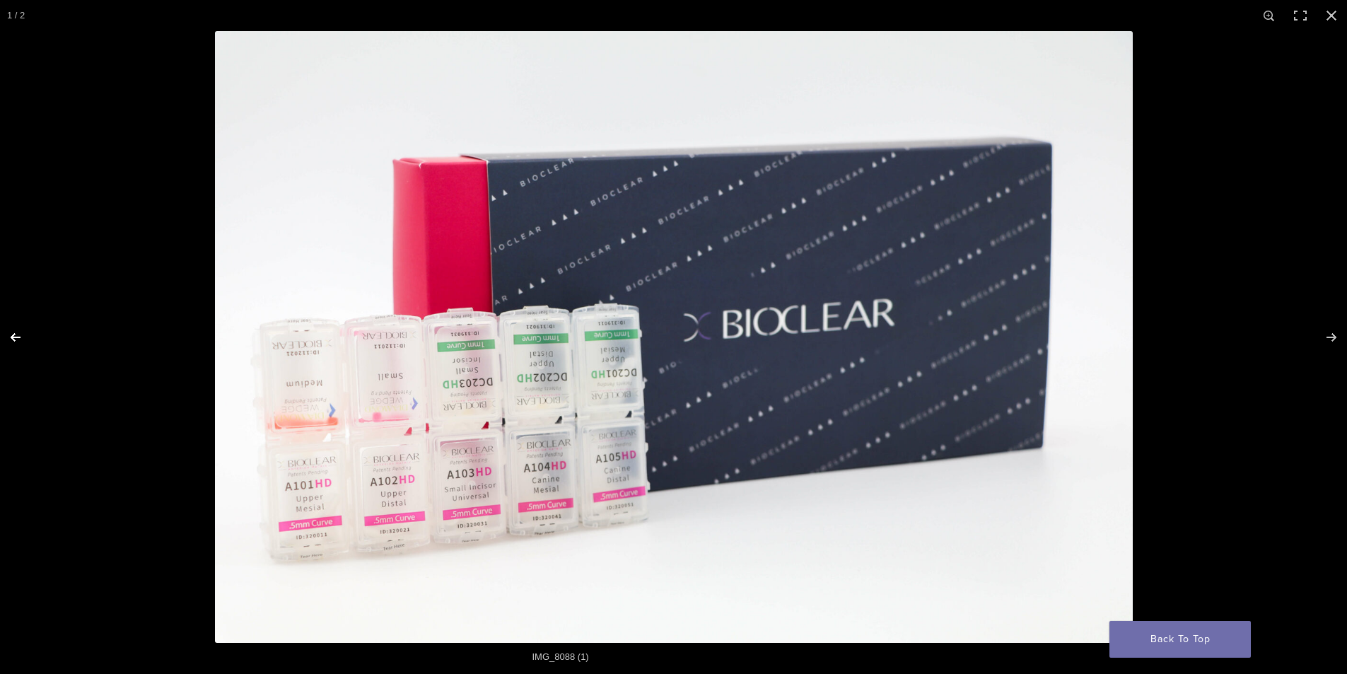
click at [18, 335] on button "Previous (arrow left)" at bounding box center [24, 337] width 49 height 71
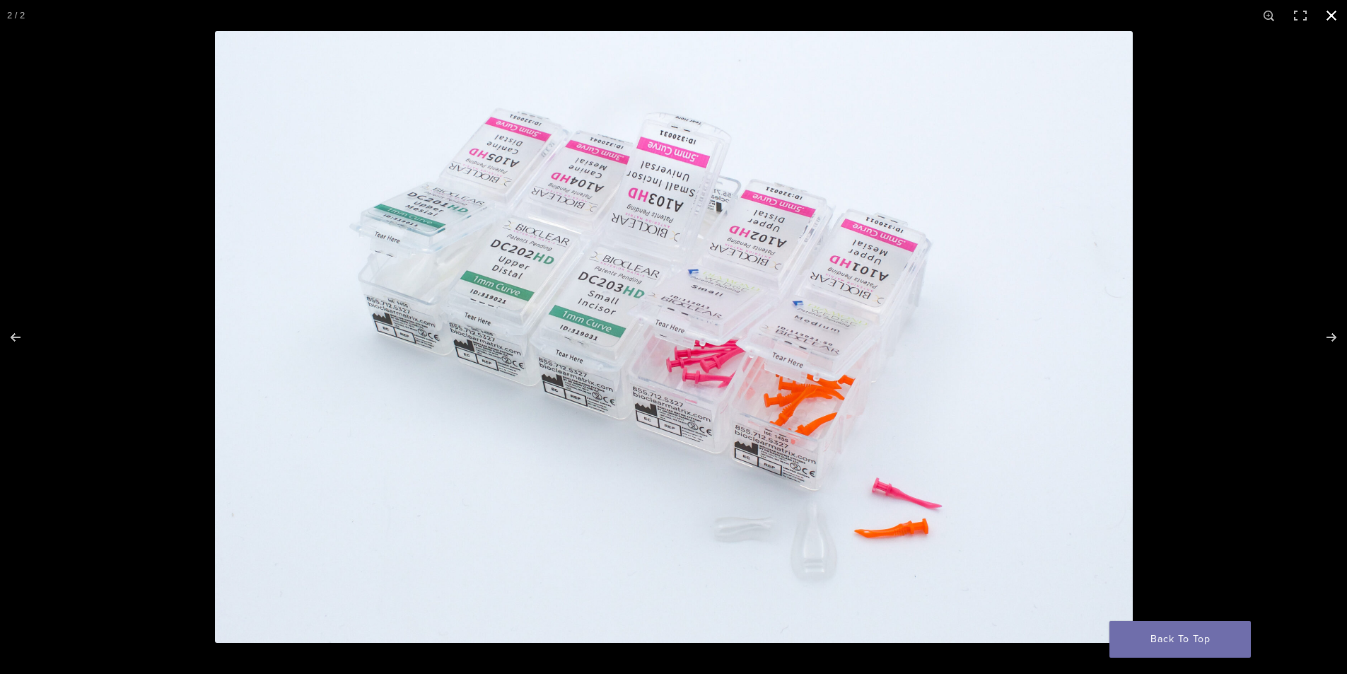
click at [1147, 291] on div "Full screen image" at bounding box center [888, 368] width 1347 height 674
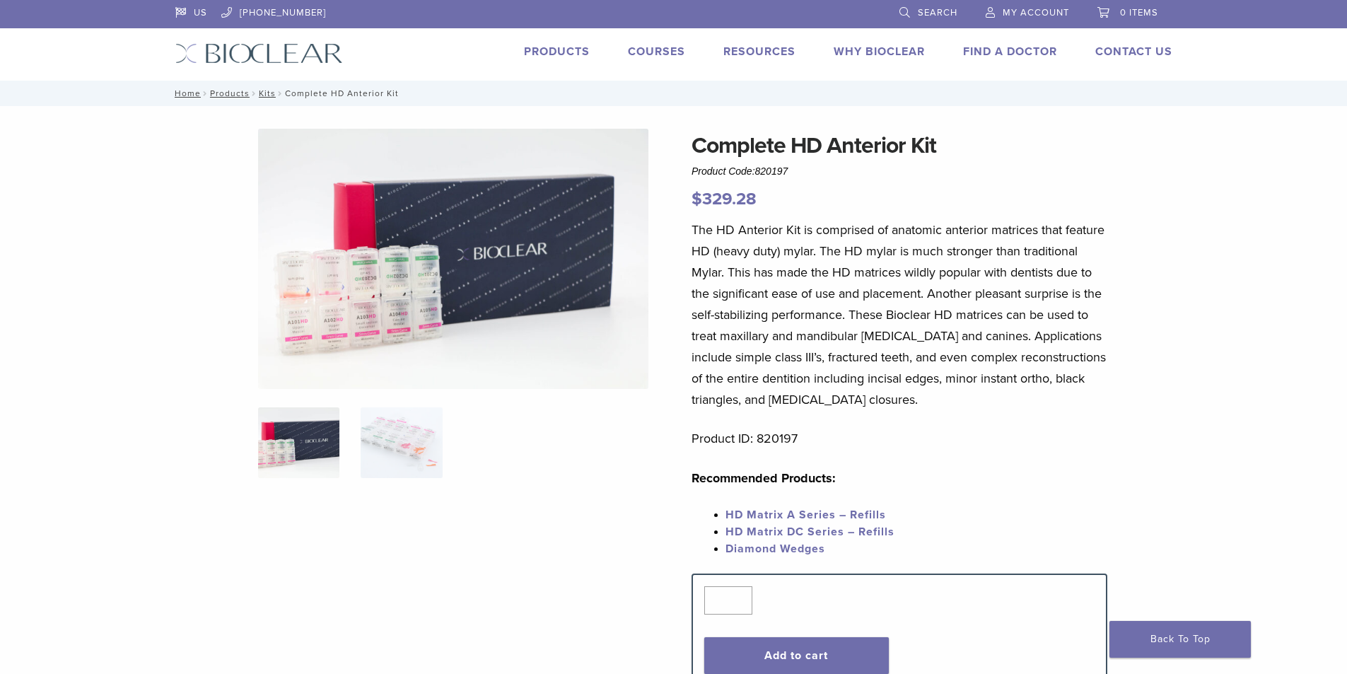
click at [764, 513] on link "HD Matrix A Series – Refills" at bounding box center [805, 515] width 160 height 14
click at [846, 530] on span "HD Matrix DC Series – Refills" at bounding box center [809, 532] width 169 height 14
click at [830, 357] on p "The HD Anterior Kit is comprised of anatomic anterior matrices that feature HD …" at bounding box center [899, 314] width 416 height 191
drag, startPoint x: 877, startPoint y: 377, endPoint x: 905, endPoint y: 378, distance: 28.3
click at [877, 377] on p "The HD Anterior Kit is comprised of anatomic anterior matrices that feature HD …" at bounding box center [899, 314] width 416 height 191
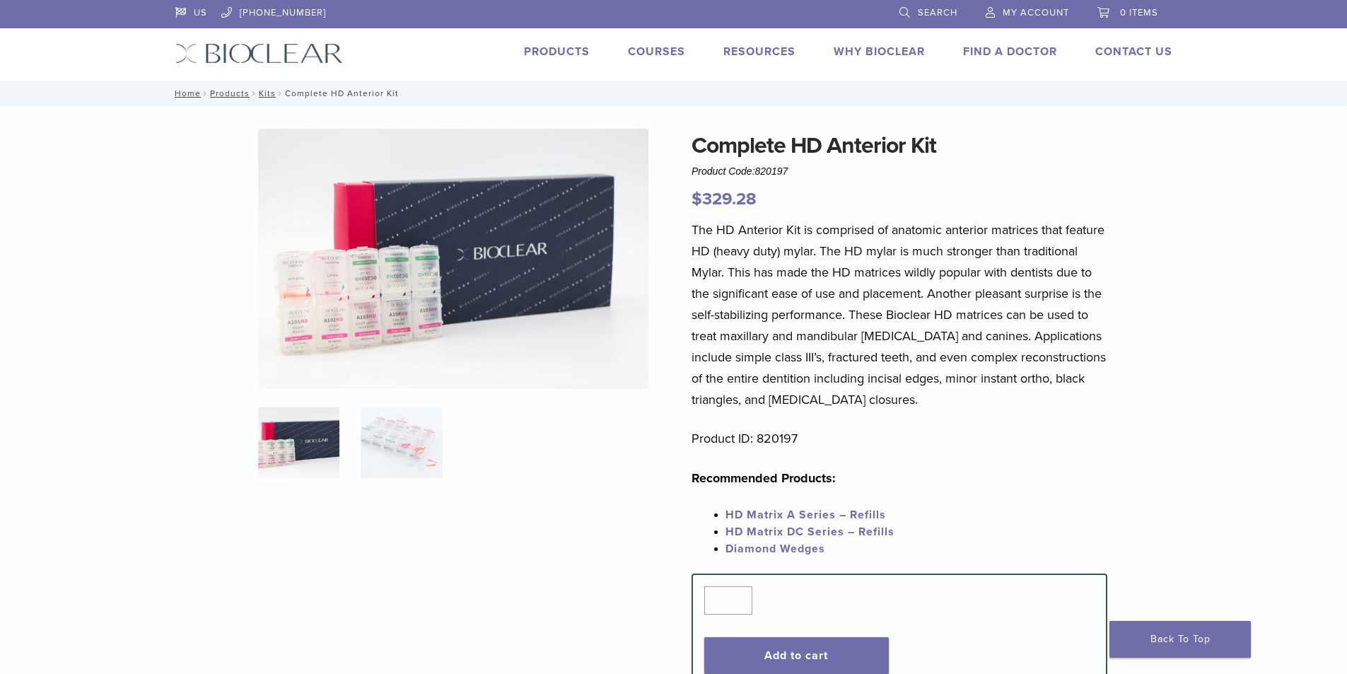
drag, startPoint x: 926, startPoint y: 378, endPoint x: 961, endPoint y: 379, distance: 35.4
click at [927, 378] on p "The HD Anterior Kit is comprised of anatomic anterior matrices that feature HD …" at bounding box center [899, 314] width 416 height 191
click at [1015, 380] on p "The HD Anterior Kit is comprised of anatomic anterior matrices that feature HD …" at bounding box center [899, 314] width 416 height 191
click at [1074, 378] on p "The HD Anterior Kit is comprised of anatomic anterior matrices that feature HD …" at bounding box center [899, 314] width 416 height 191
click at [867, 329] on p "The HD Anterior Kit is comprised of anatomic anterior matrices that feature HD …" at bounding box center [899, 314] width 416 height 191
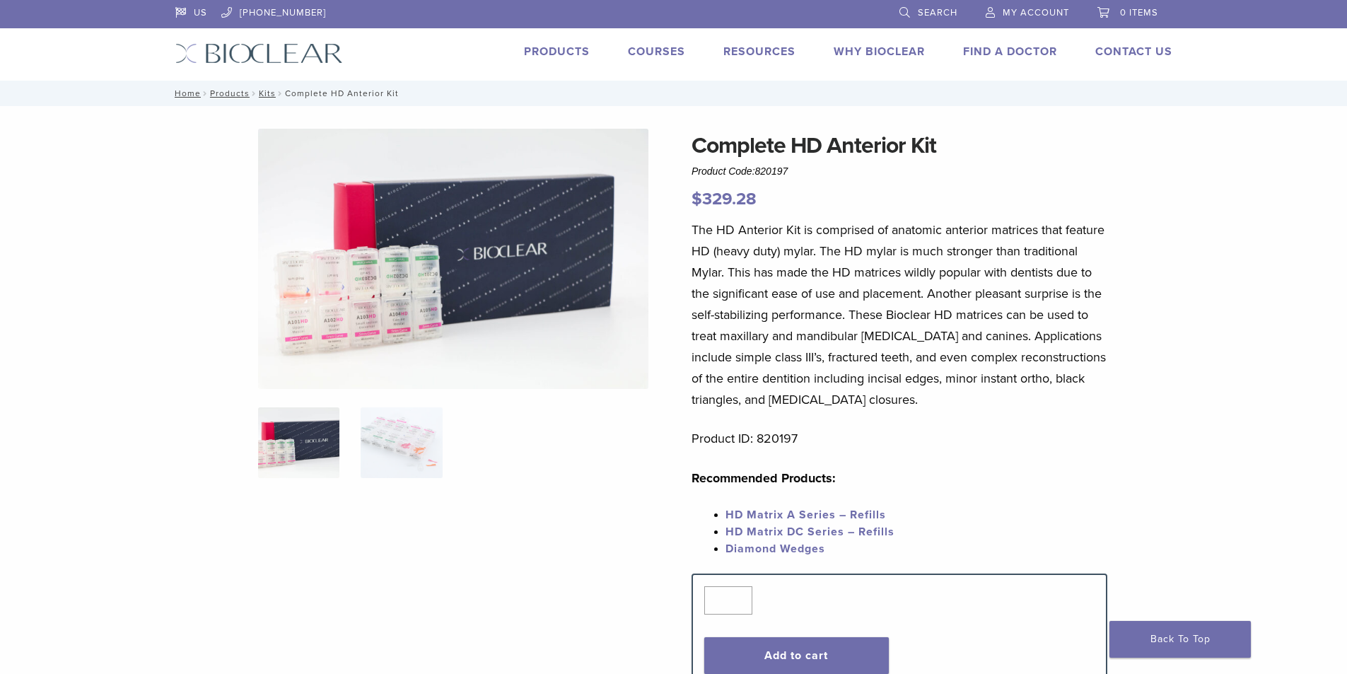
drag, startPoint x: 723, startPoint y: 262, endPoint x: 938, endPoint y: 262, distance: 214.9
click at [735, 262] on p "The HD Anterior Kit is comprised of anatomic anterior matrices that feature HD …" at bounding box center [899, 314] width 416 height 191
click at [1023, 269] on p "The HD Anterior Kit is comprised of anatomic anterior matrices that feature HD …" at bounding box center [899, 314] width 416 height 191
click at [867, 228] on p "The HD Anterior Kit is comprised of anatomic anterior matrices that feature HD …" at bounding box center [899, 314] width 416 height 191
click at [727, 230] on p "The HD Anterior Kit is comprised of anatomic anterior matrices that feature HD …" at bounding box center [899, 314] width 416 height 191
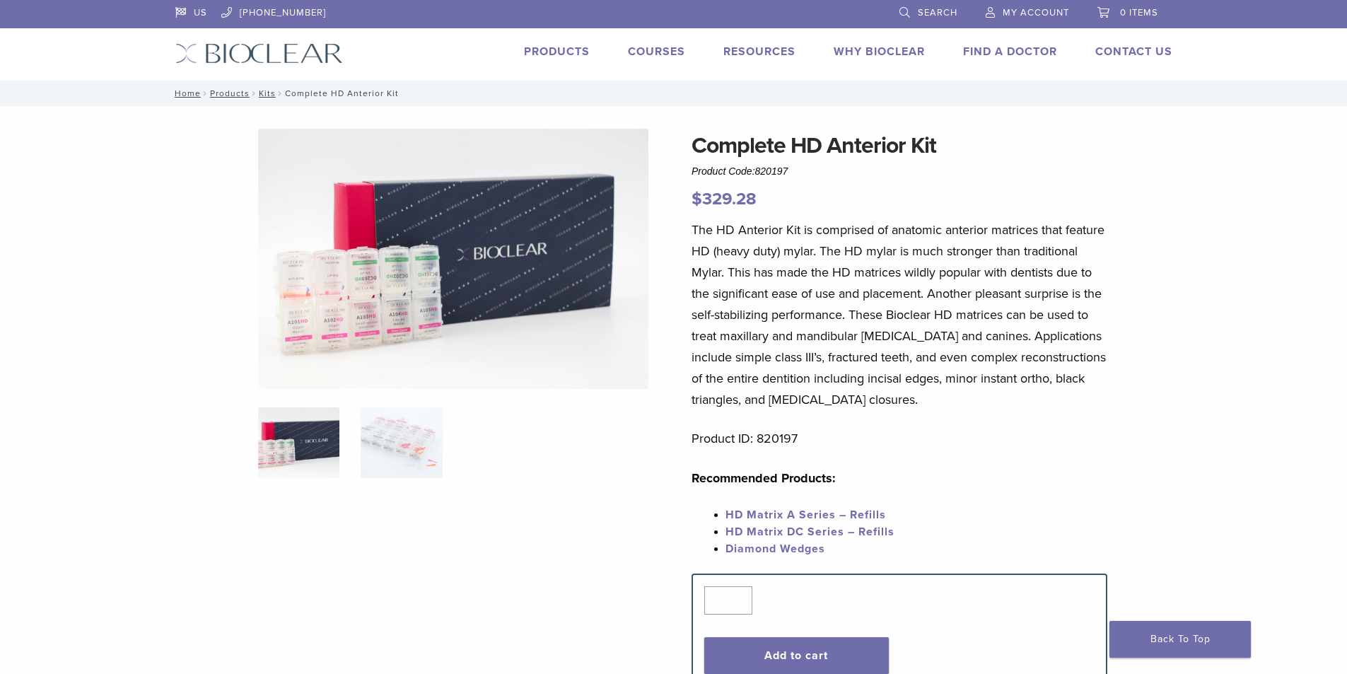
click at [1067, 227] on p "The HD Anterior Kit is comprised of anatomic anterior matrices that feature HD …" at bounding box center [899, 314] width 416 height 191
click at [732, 71] on link "Technique Guides, IFU, & SDS" at bounding box center [821, 75] width 189 height 31
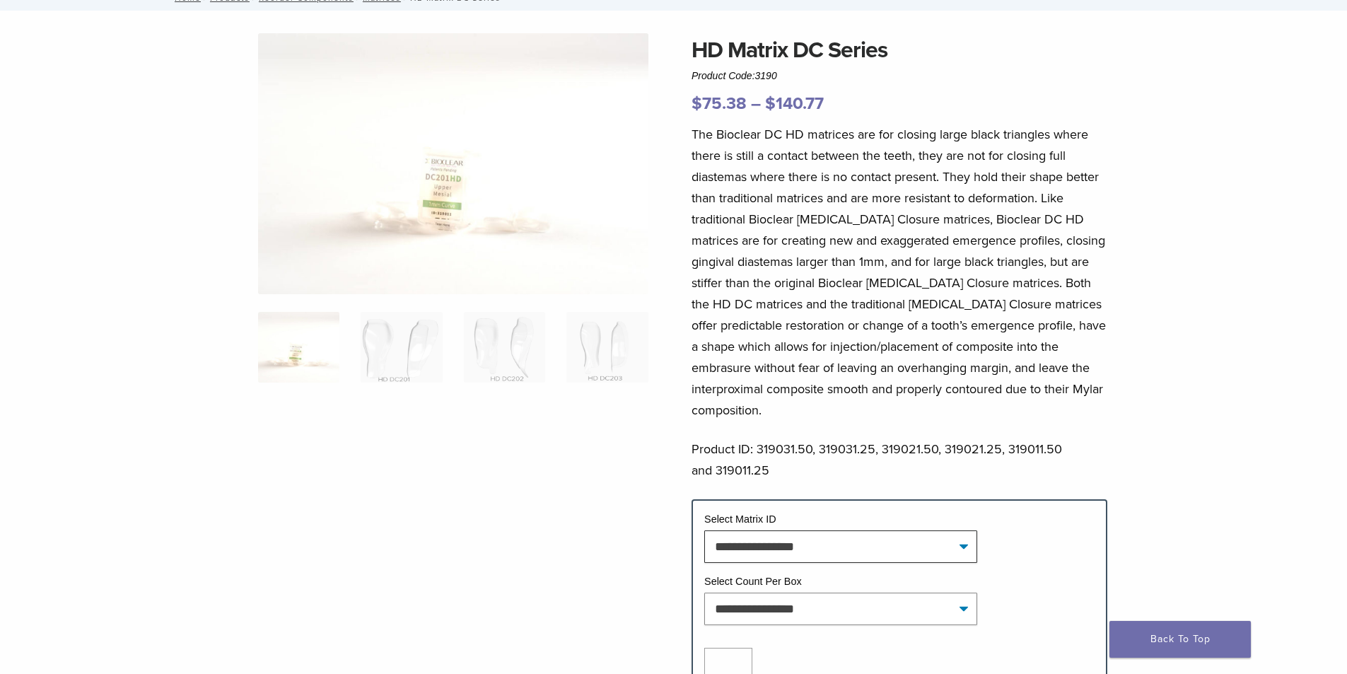
scroll to position [141, 0]
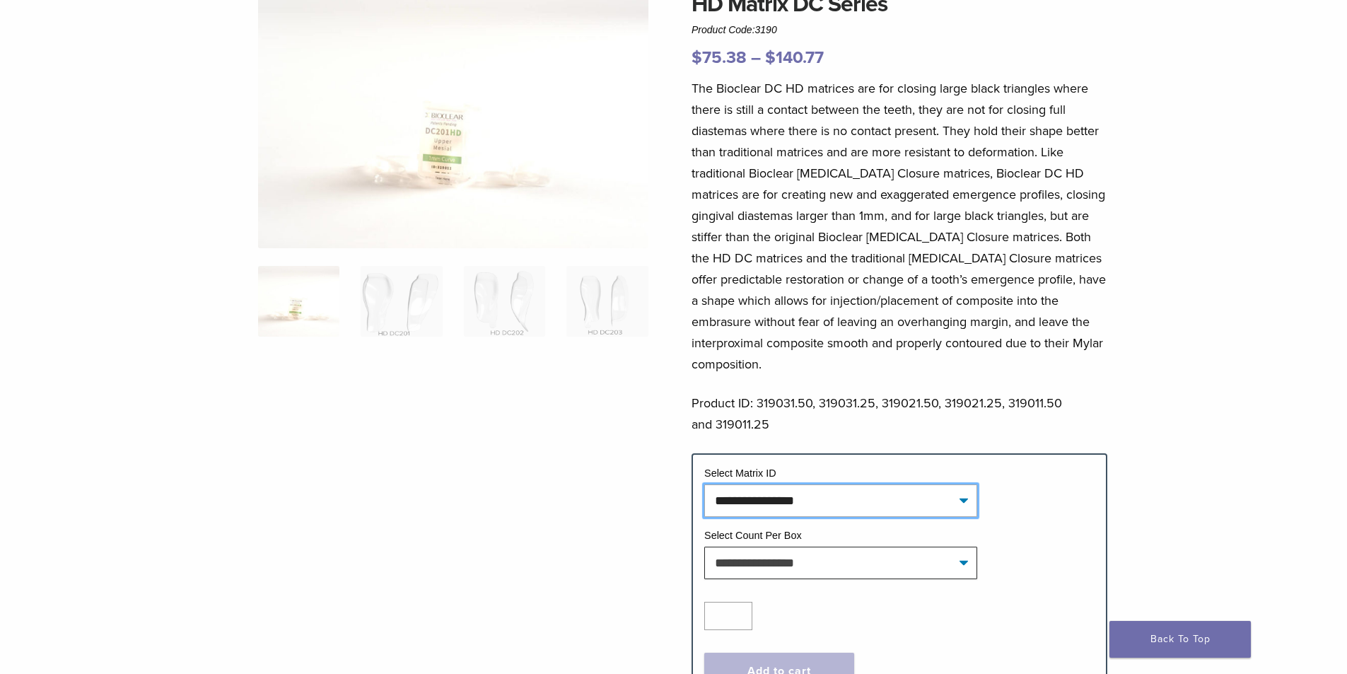
click at [749, 494] on select "**********" at bounding box center [840, 500] width 273 height 33
click at [723, 491] on select "**********" at bounding box center [840, 500] width 273 height 33
click at [615, 476] on div at bounding box center [453, 338] width 390 height 703
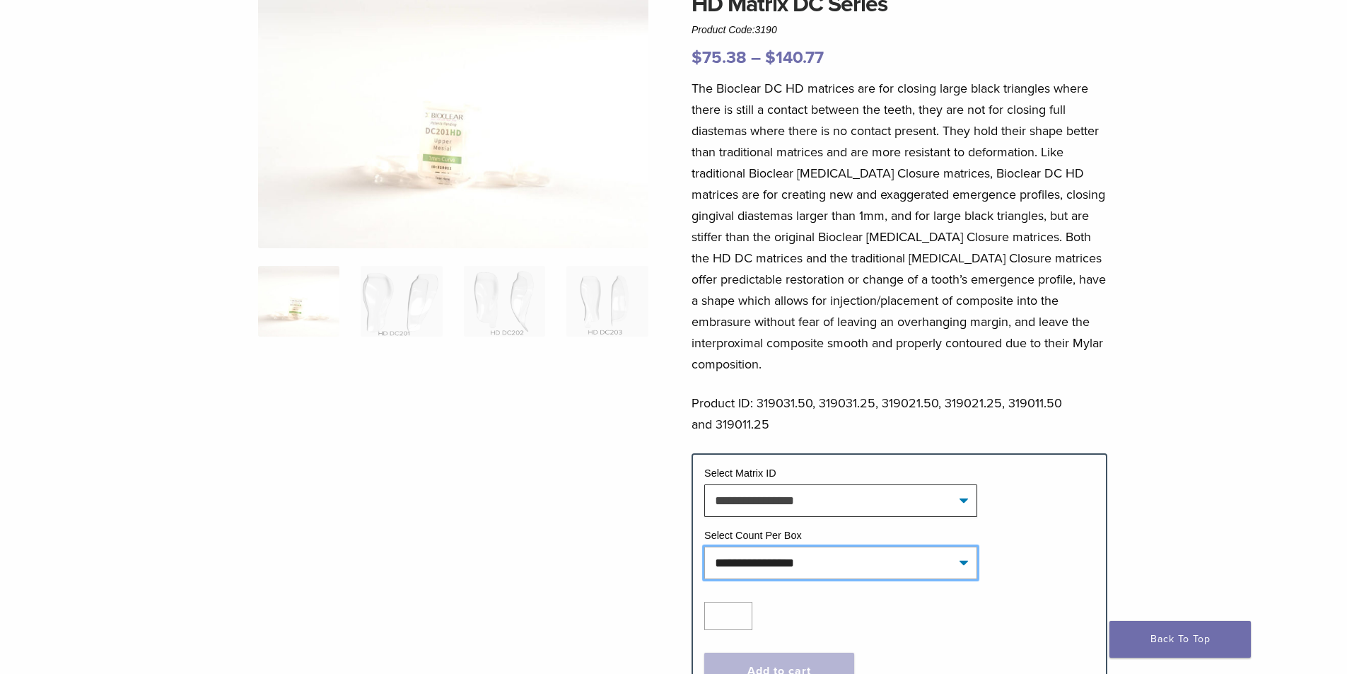
click at [776, 553] on select "**********" at bounding box center [840, 562] width 273 height 33
click at [649, 557] on div "**********" at bounding box center [674, 359] width 1018 height 744
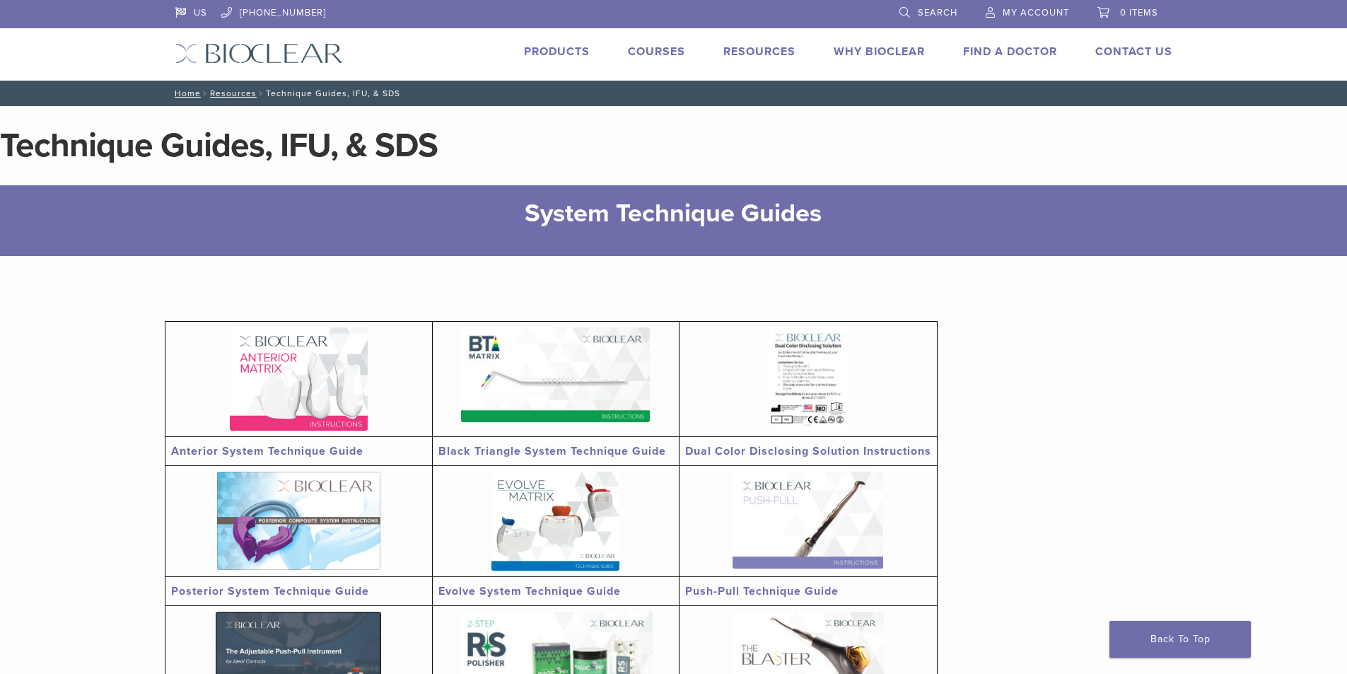
click at [988, 308] on section "Anterior System Technique Guide Black Triangle System Technique Guide Dual Colo…" at bounding box center [674, 605] width 1018 height 698
click at [954, 308] on section "Anterior System Technique Guide Black Triangle System Technique Guide Dual Colo…" at bounding box center [674, 605] width 1018 height 698
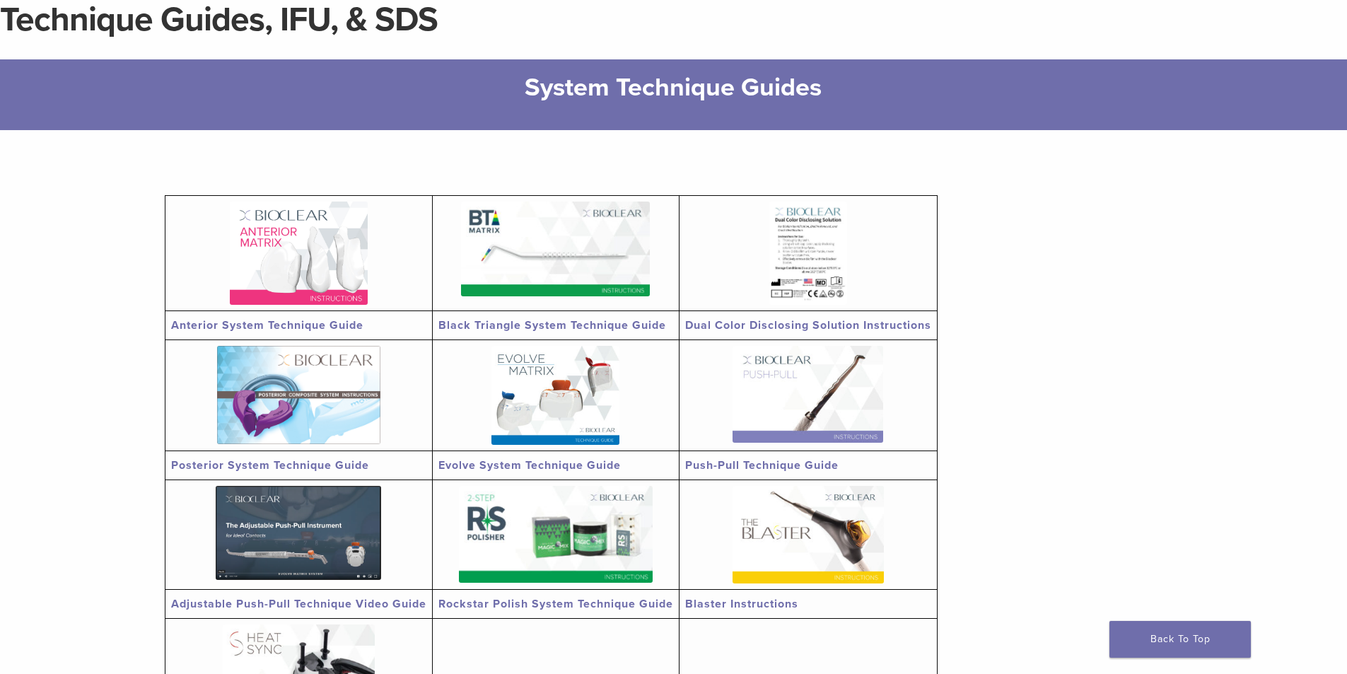
scroll to position [141, 0]
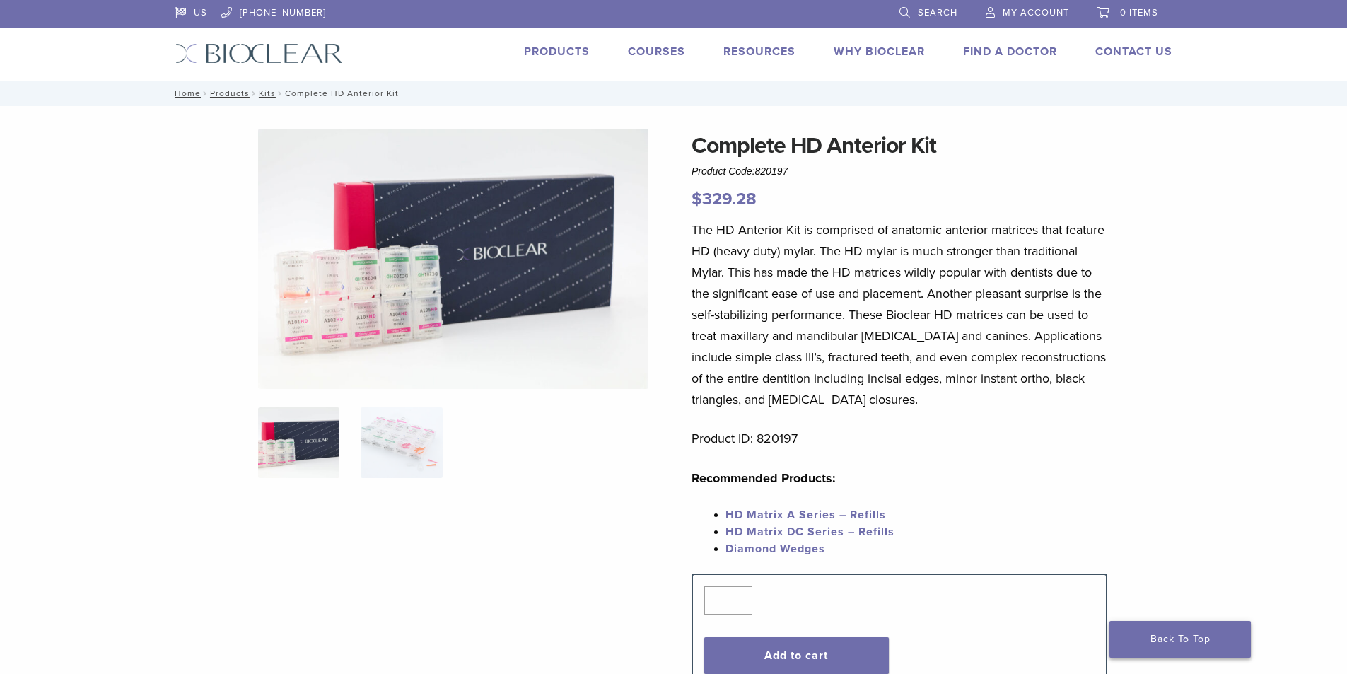
click at [1191, 633] on link "Back To Top" at bounding box center [1179, 639] width 141 height 37
click at [559, 58] on link "Products" at bounding box center [557, 52] width 66 height 14
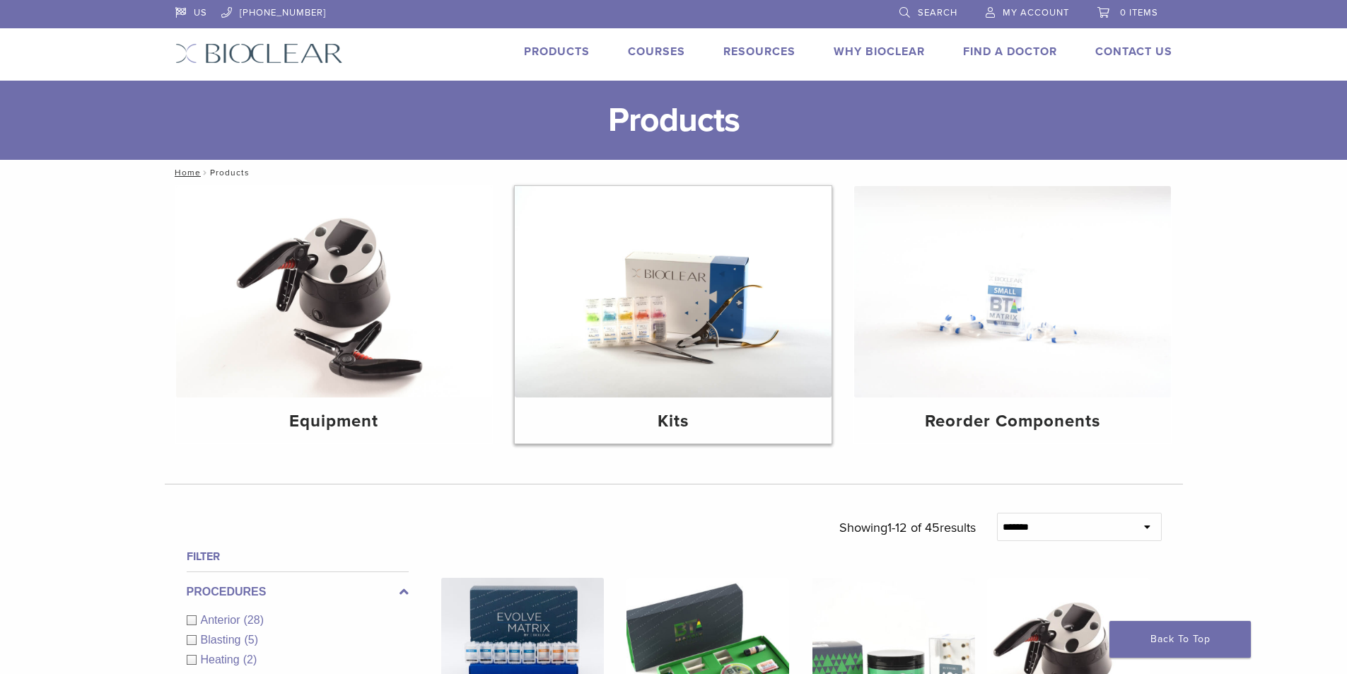
click at [624, 295] on img at bounding box center [673, 291] width 317 height 211
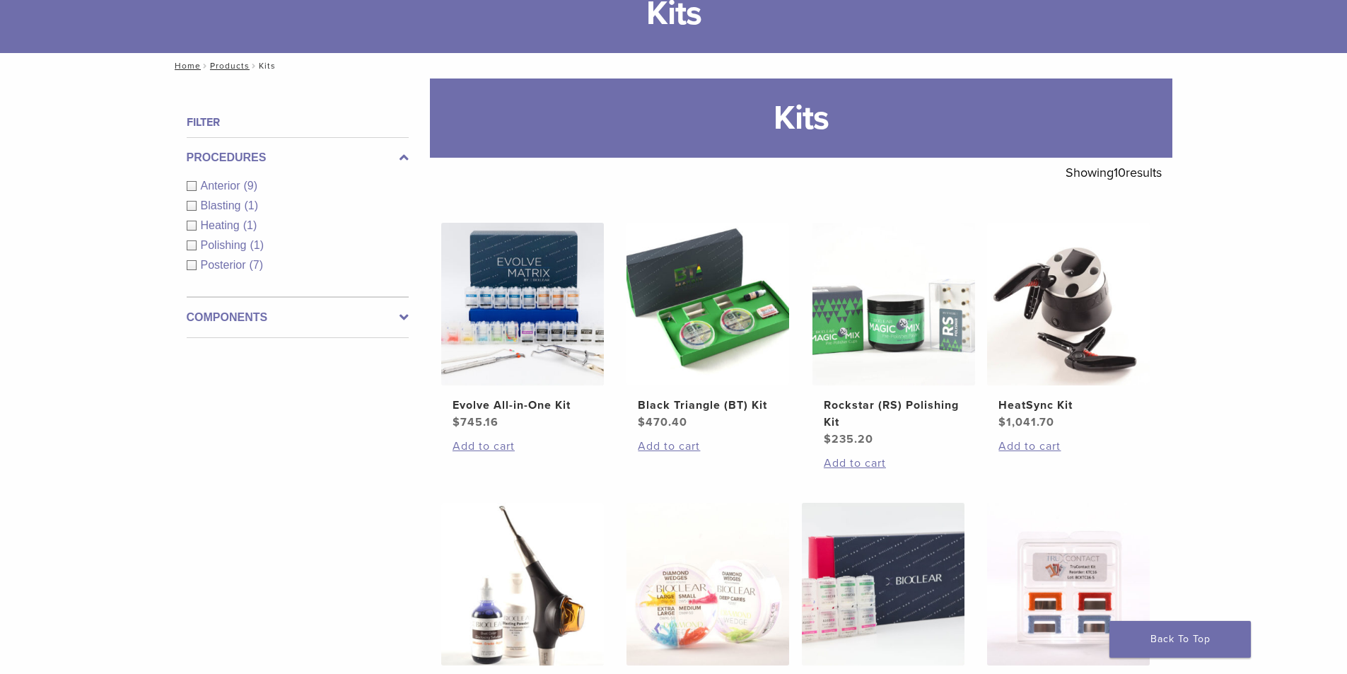
scroll to position [141, 0]
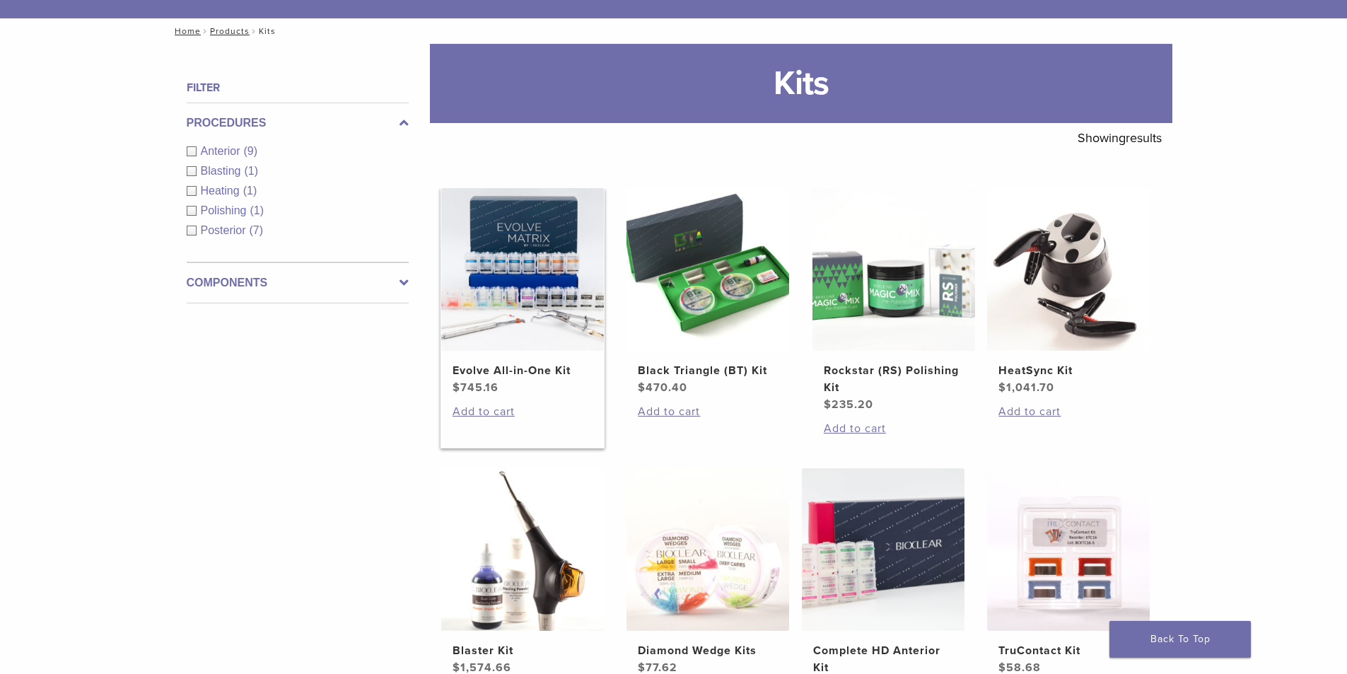
click at [522, 266] on img at bounding box center [522, 269] width 163 height 163
click at [882, 468] on img at bounding box center [883, 549] width 163 height 163
click at [1087, 468] on img at bounding box center [1068, 549] width 163 height 163
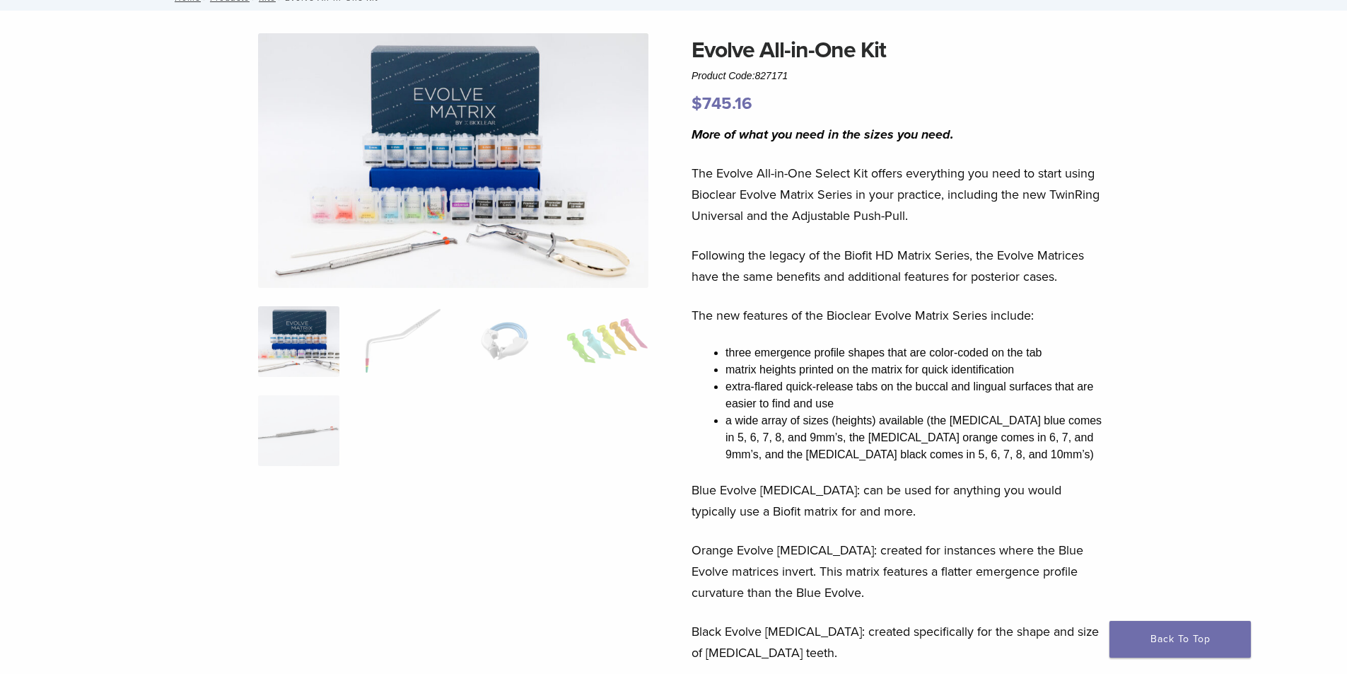
scroll to position [71, 0]
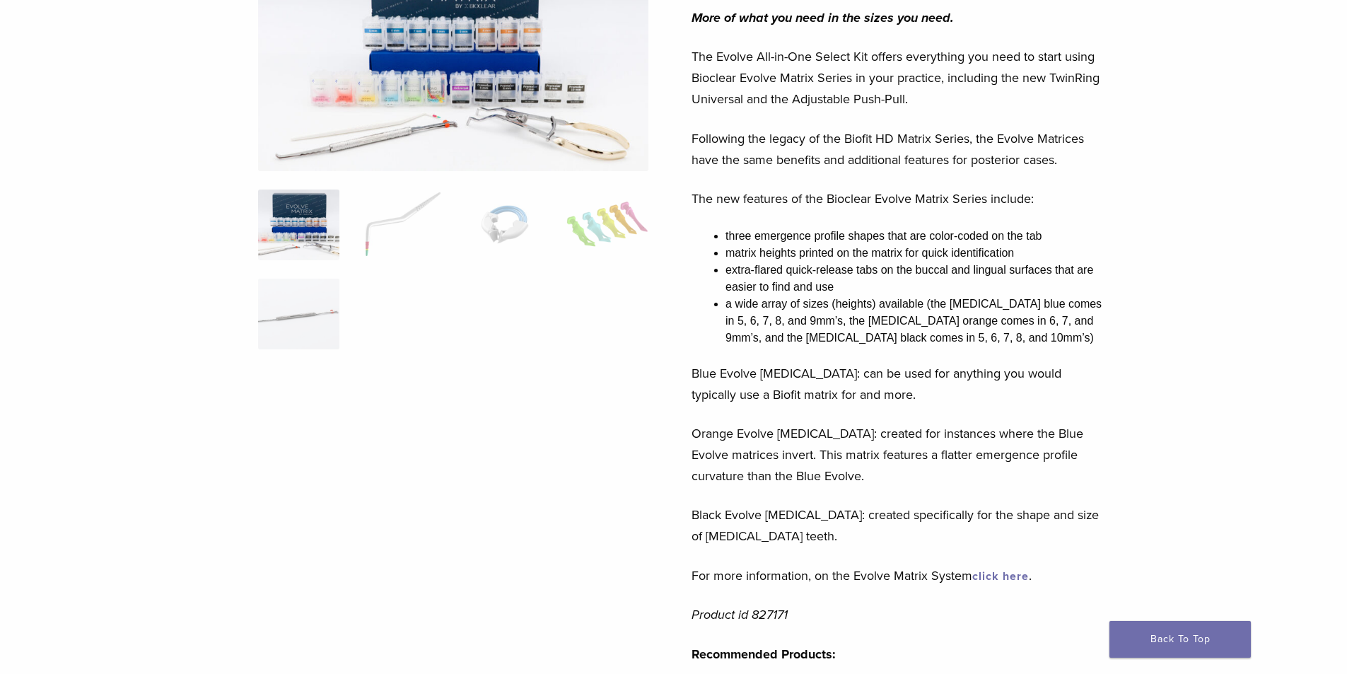
scroll to position [0, 0]
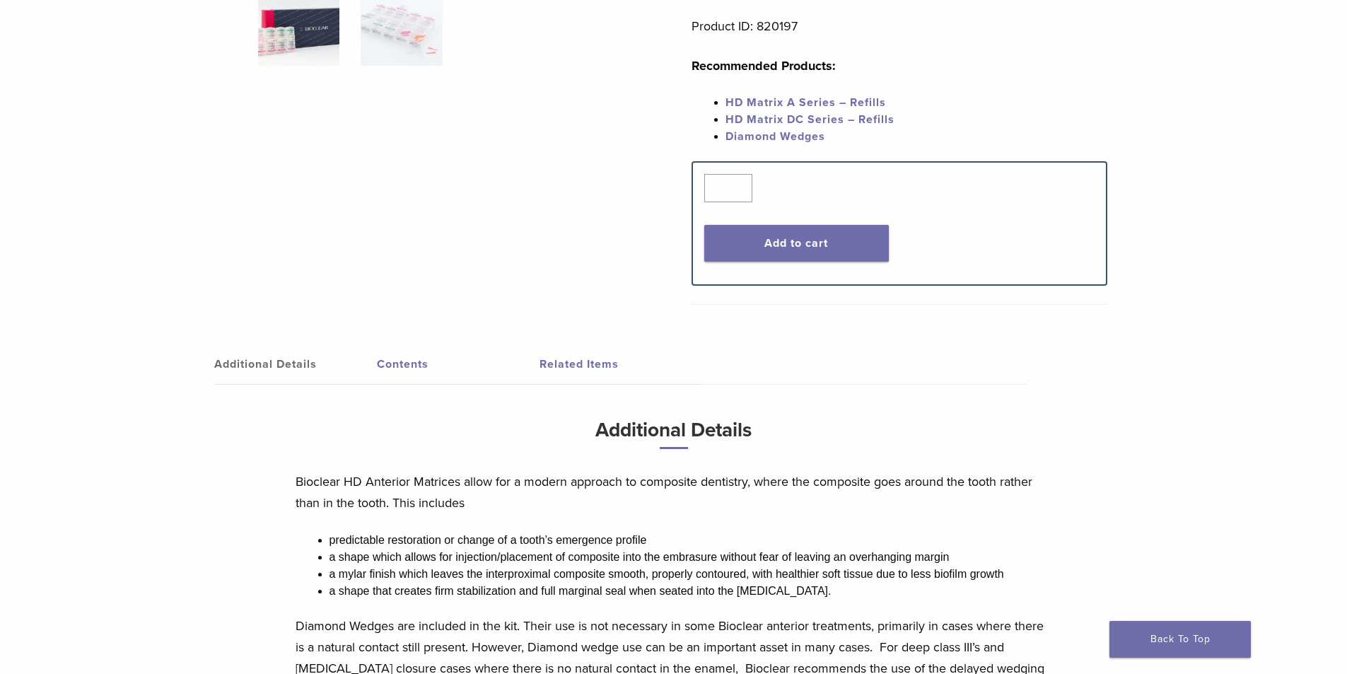
scroll to position [424, 0]
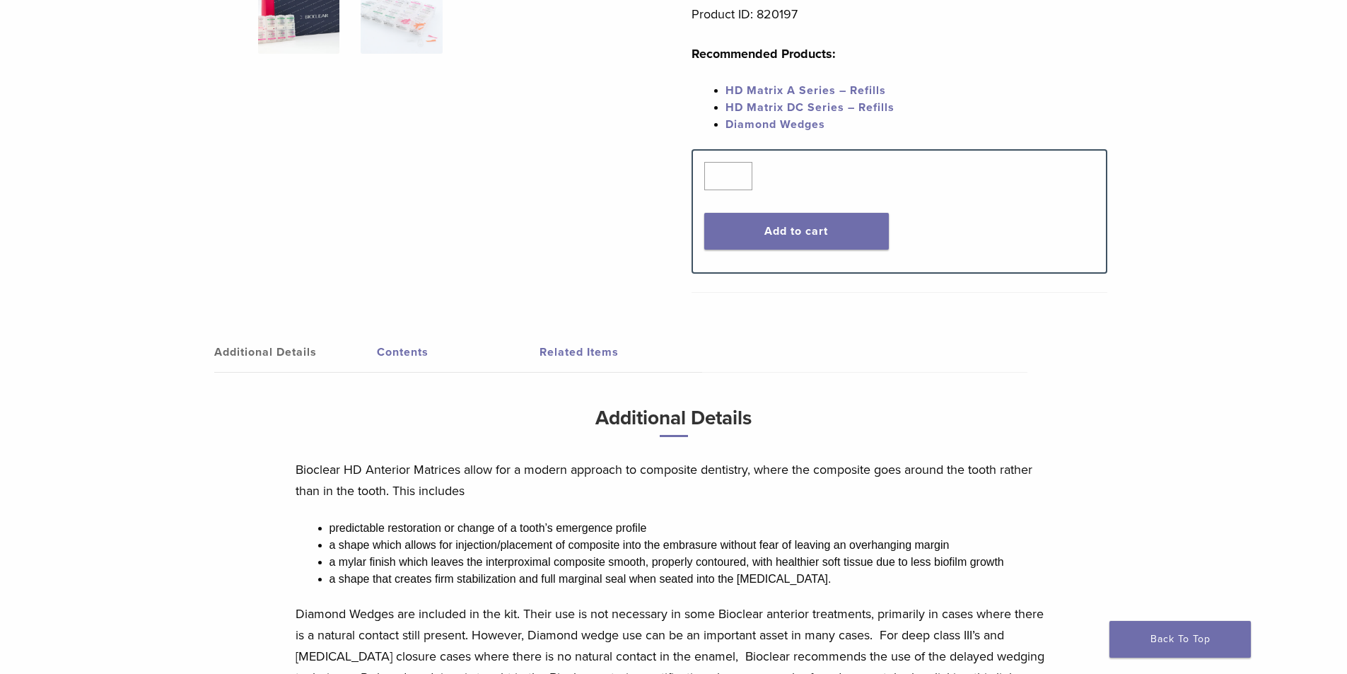
click at [400, 362] on link "Contents" at bounding box center [458, 352] width 163 height 40
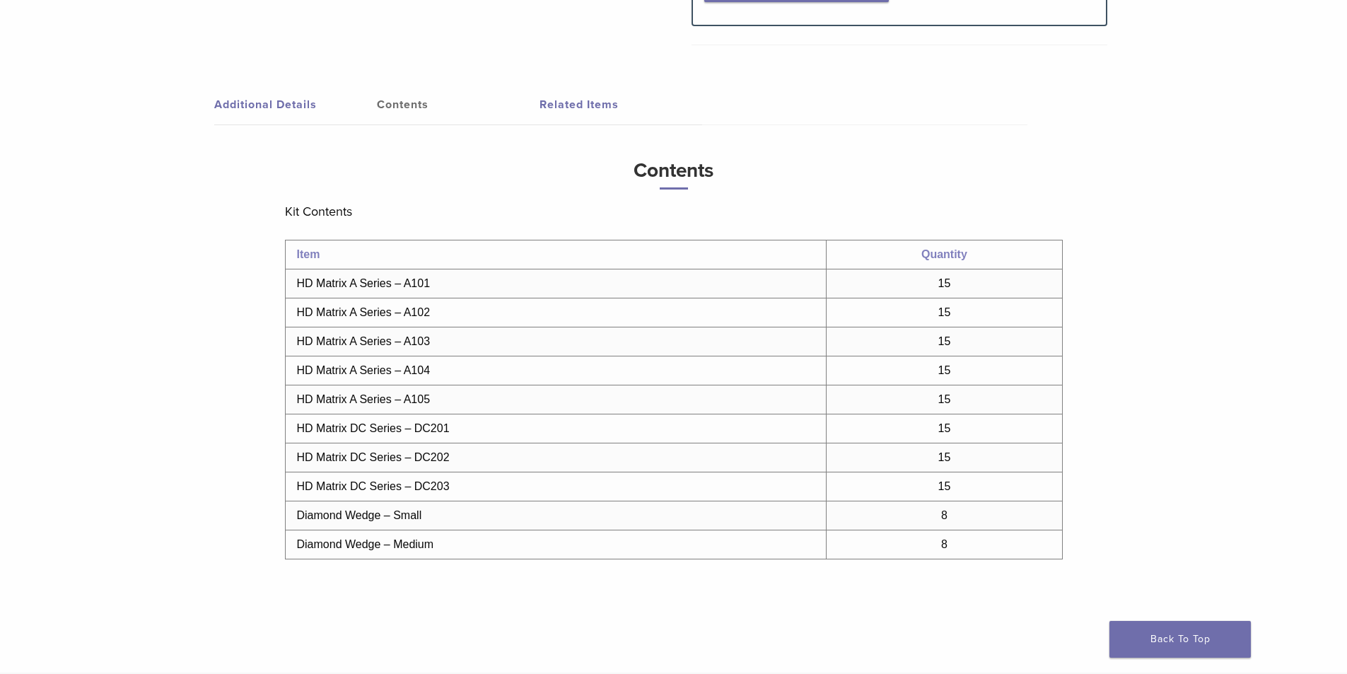
scroll to position [707, 0]
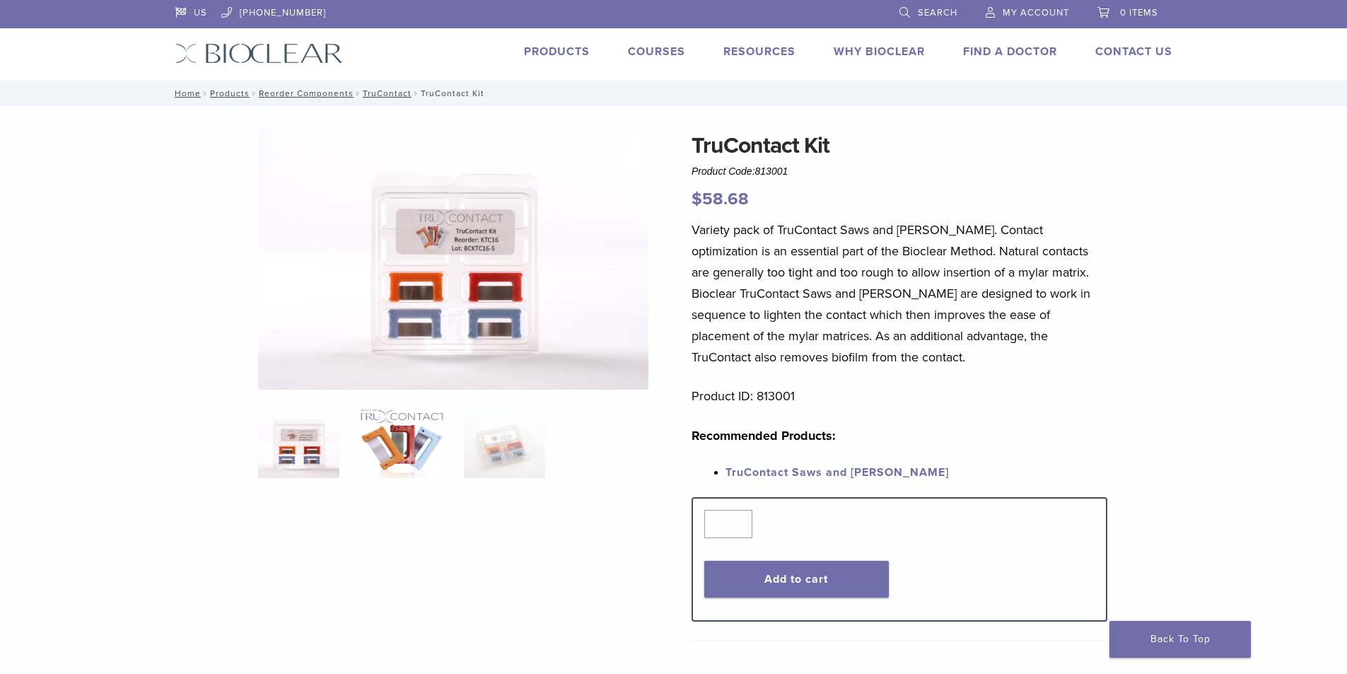
click at [401, 445] on img at bounding box center [401, 442] width 81 height 71
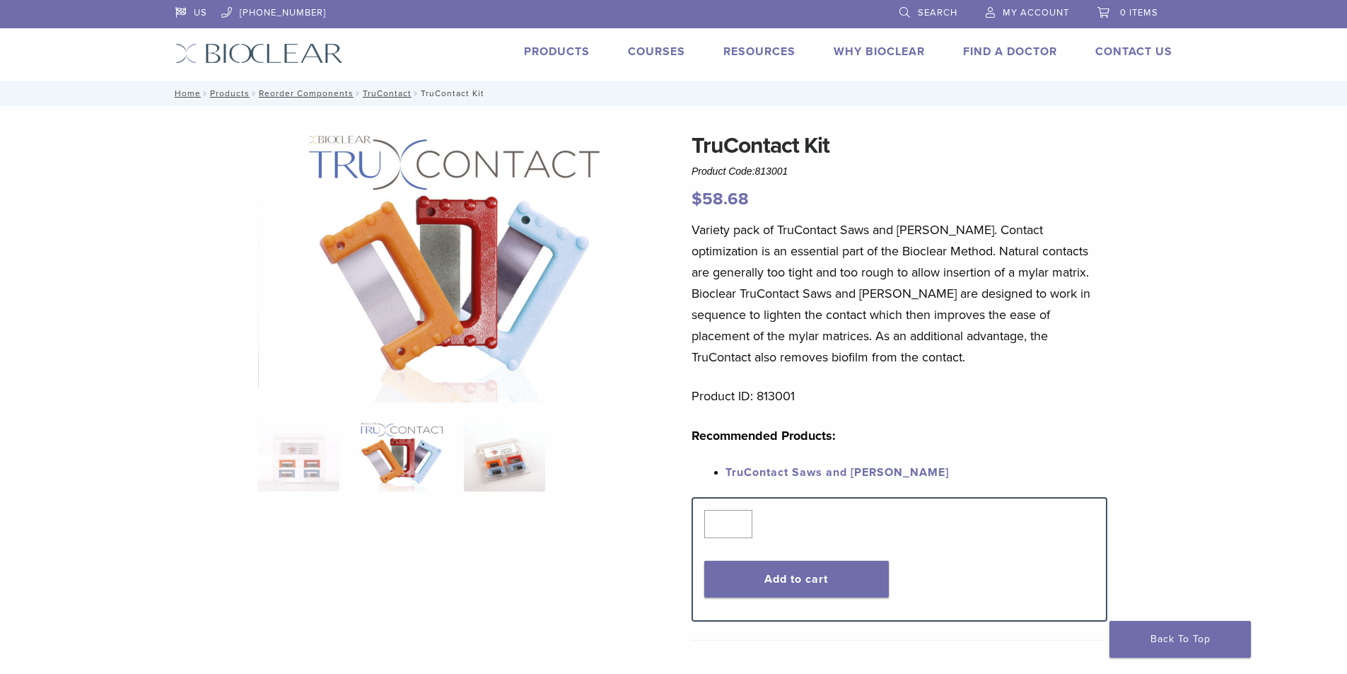
click at [484, 446] on img at bounding box center [504, 456] width 81 height 71
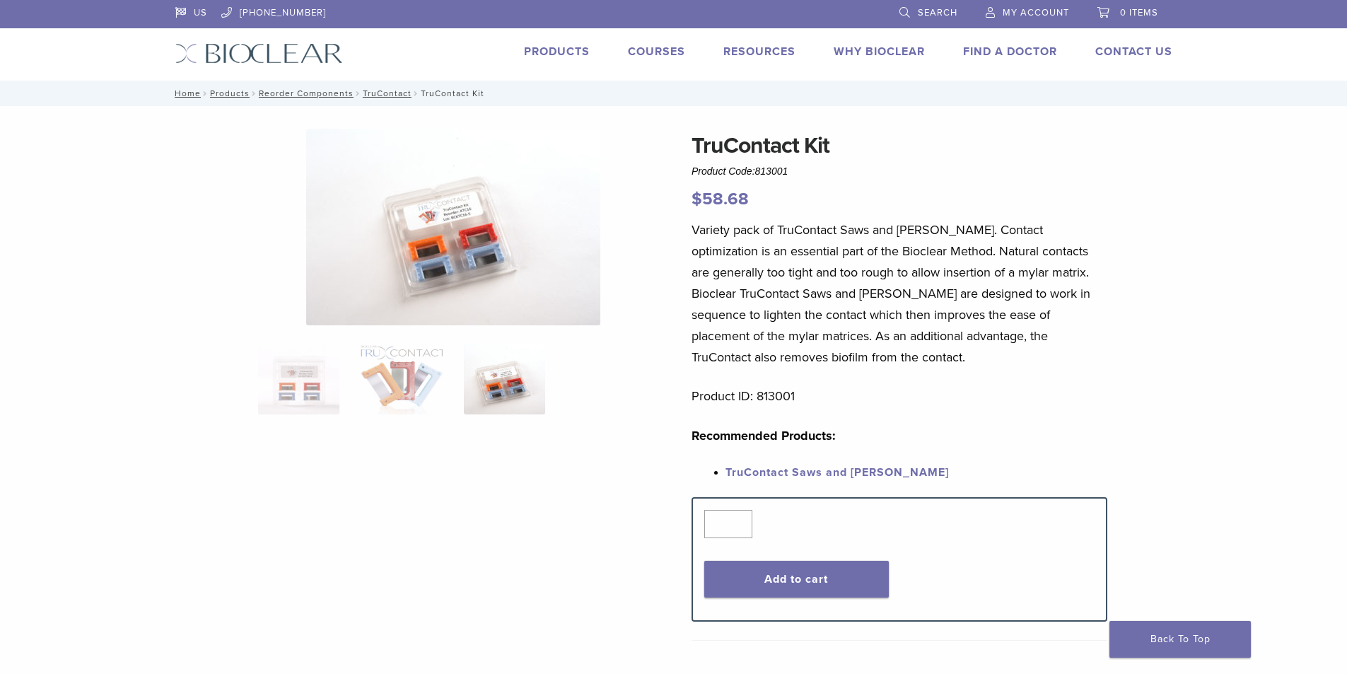
click at [855, 346] on p "Variety pack of TruContact Saws and Sanders. Contact optimization is an essenti…" at bounding box center [899, 293] width 416 height 148
click at [643, 56] on link "Courses" at bounding box center [656, 52] width 57 height 14
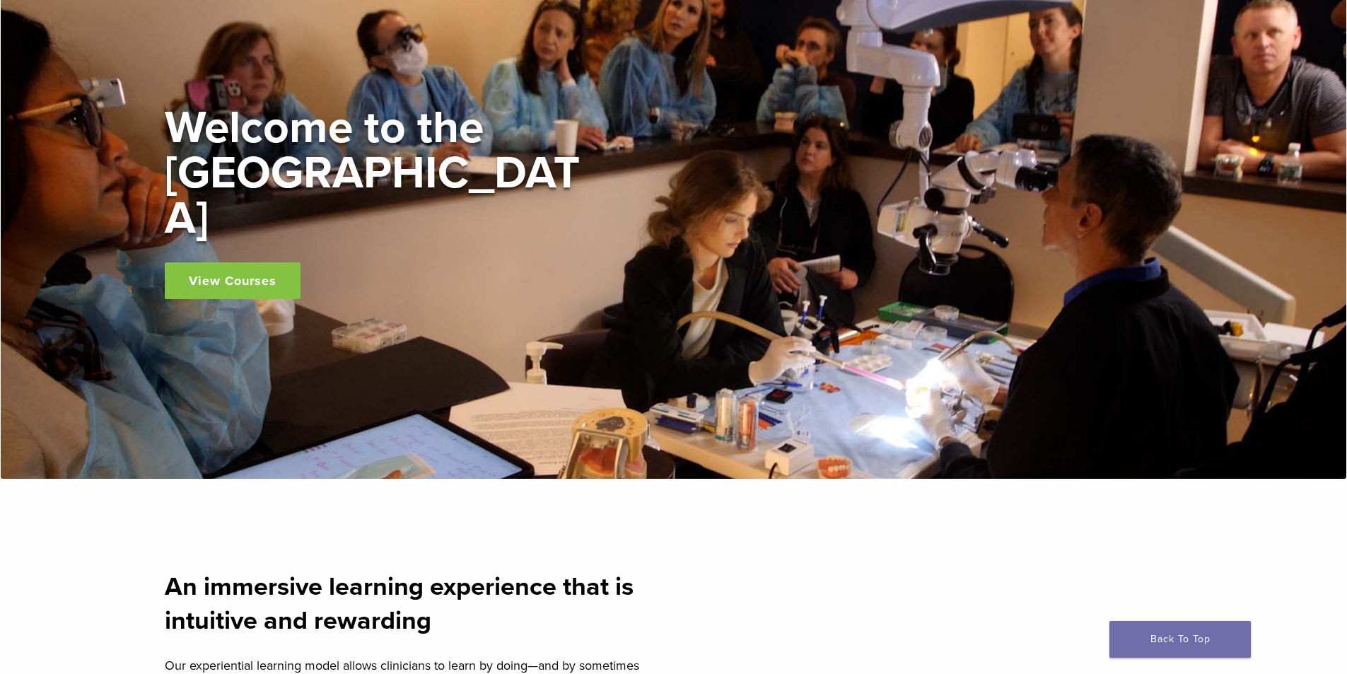
scroll to position [141, 0]
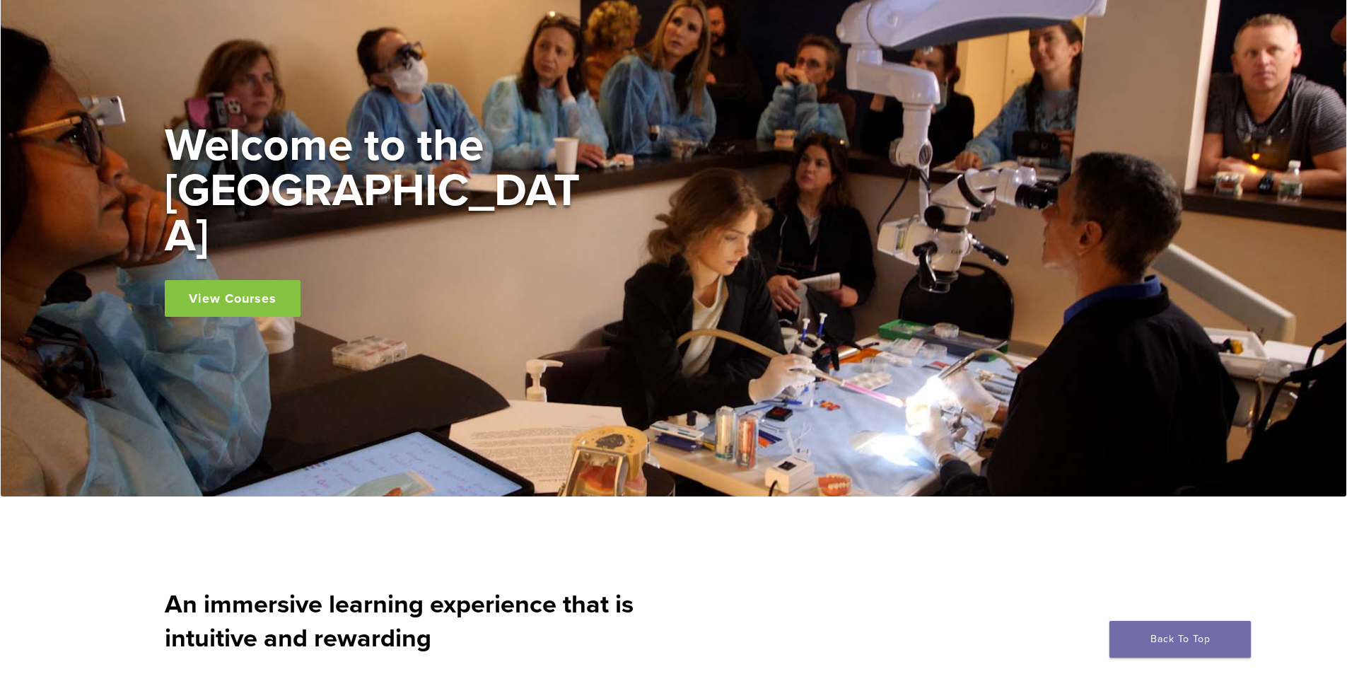
click at [204, 280] on link "View Courses" at bounding box center [233, 298] width 136 height 37
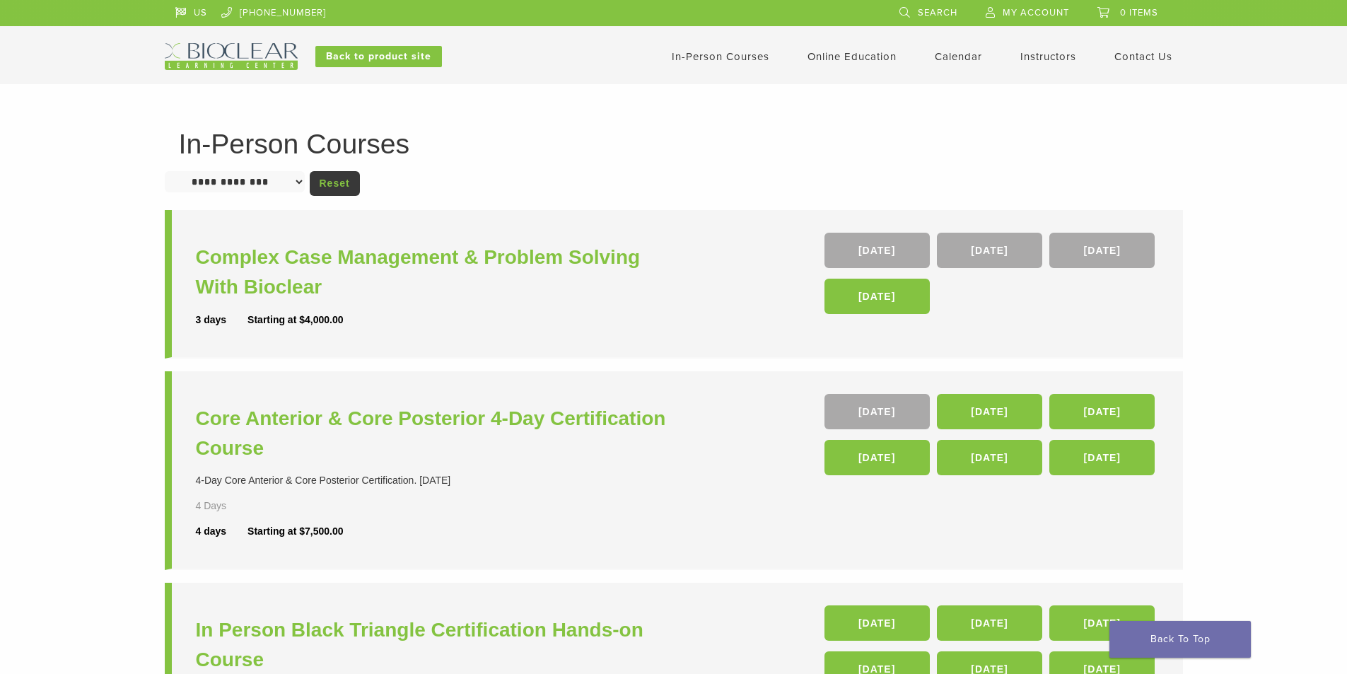
click at [27, 323] on div "**********" at bounding box center [673, 574] width 1347 height 980
click at [42, 322] on div "**********" at bounding box center [673, 574] width 1347 height 980
click at [247, 262] on h3 "Complex Case Management & Problem Solving With Bioclear" at bounding box center [436, 271] width 481 height 59
click at [309, 404] on h3 "Core Anterior & Core Posterior 4-Day Certification Course" at bounding box center [436, 433] width 481 height 59
click at [119, 226] on div "**********" at bounding box center [673, 574] width 1347 height 980
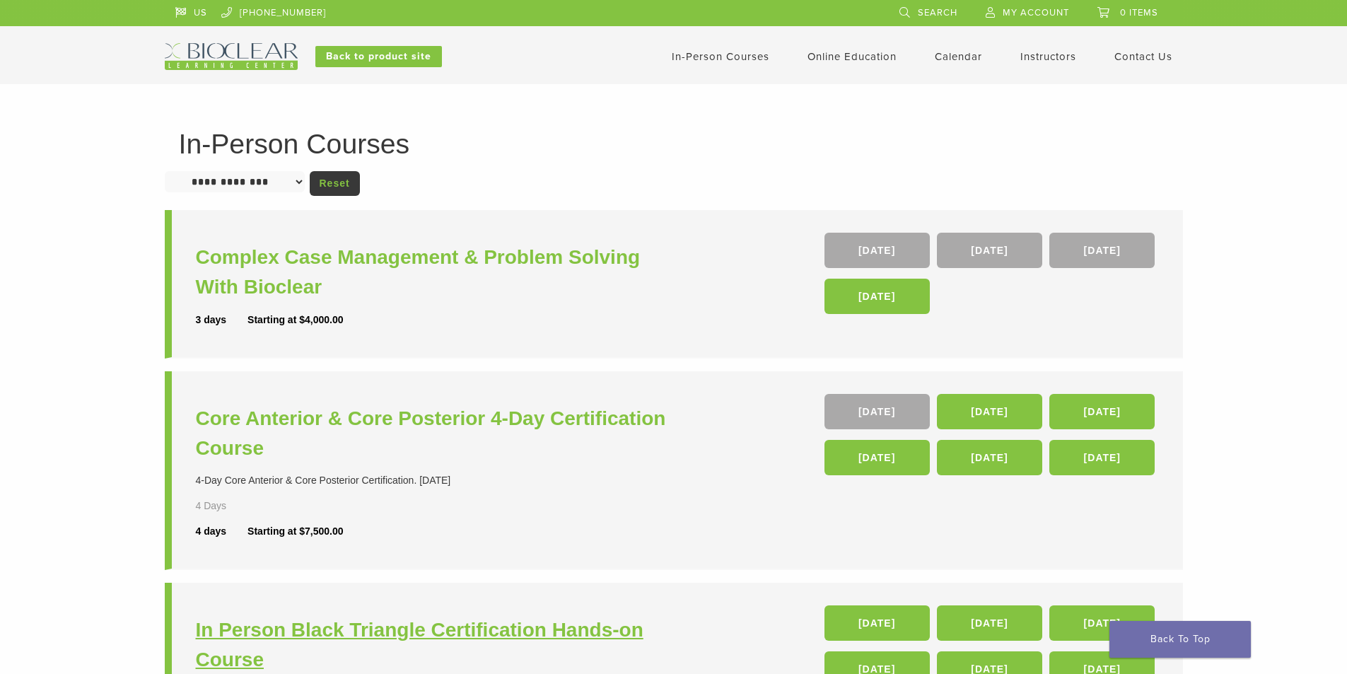
click at [274, 615] on h3 "In Person Black Triangle Certification Hands-on Course" at bounding box center [436, 644] width 481 height 59
click at [391, 615] on h3 "In Person Black Triangle Certification Hands-on Course" at bounding box center [436, 644] width 481 height 59
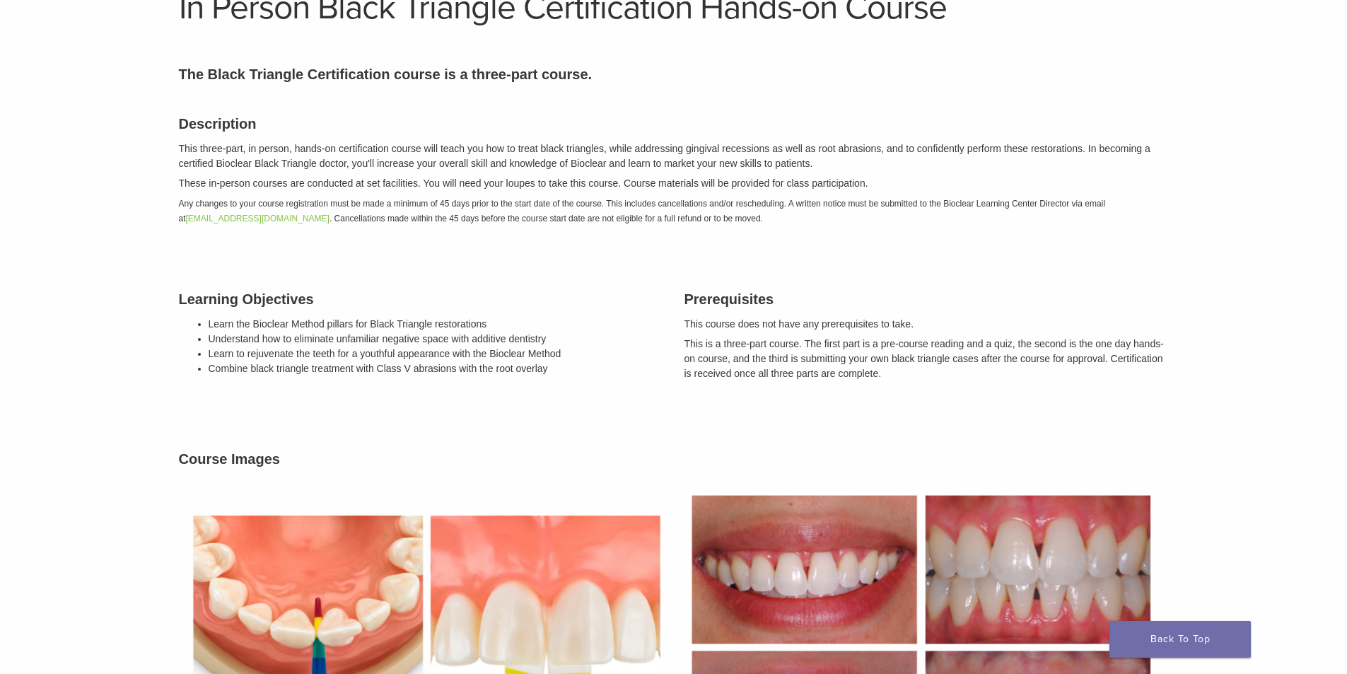
scroll to position [212, 0]
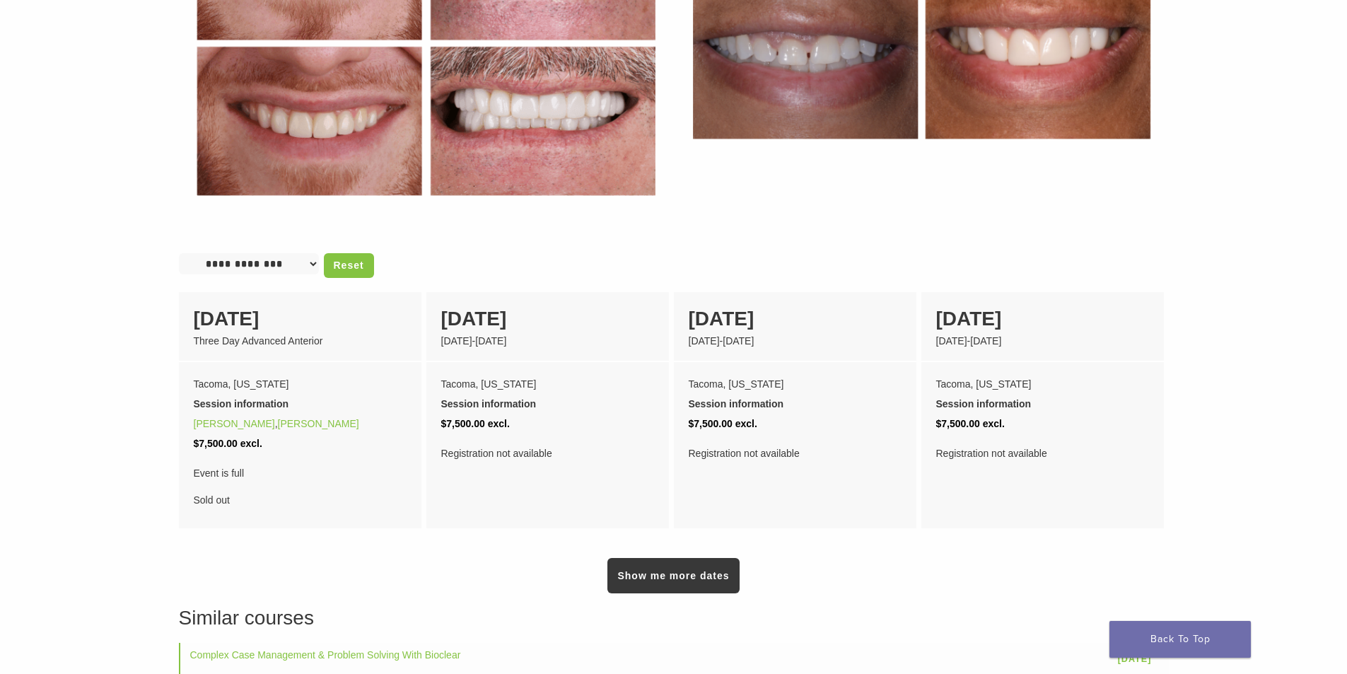
scroll to position [848, 0]
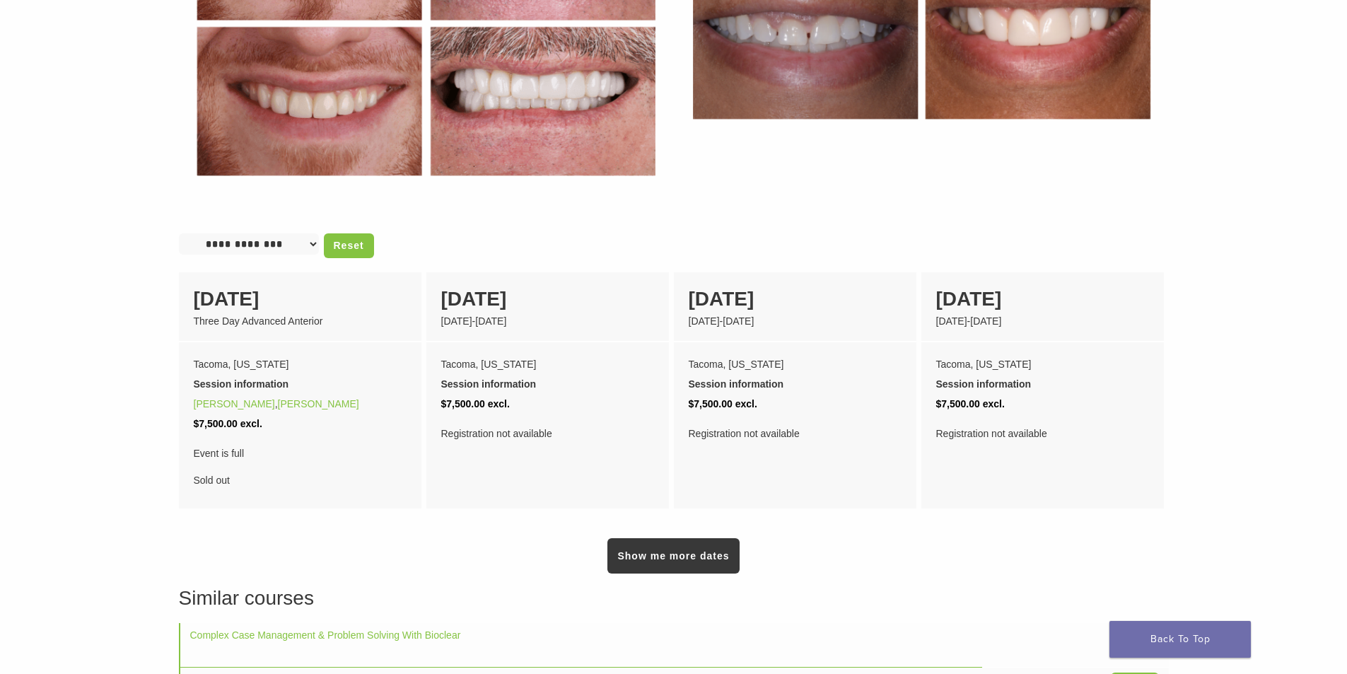
click at [96, 284] on main "Smile Design & Comprehensive Anterior Rejuvenation With Bioclear Section builde…" at bounding box center [673, 39] width 1347 height 1562
click at [9, 423] on main "Smile Design & Comprehensive Anterior Rejuvenation With Bioclear Section builde…" at bounding box center [673, 39] width 1347 height 1562
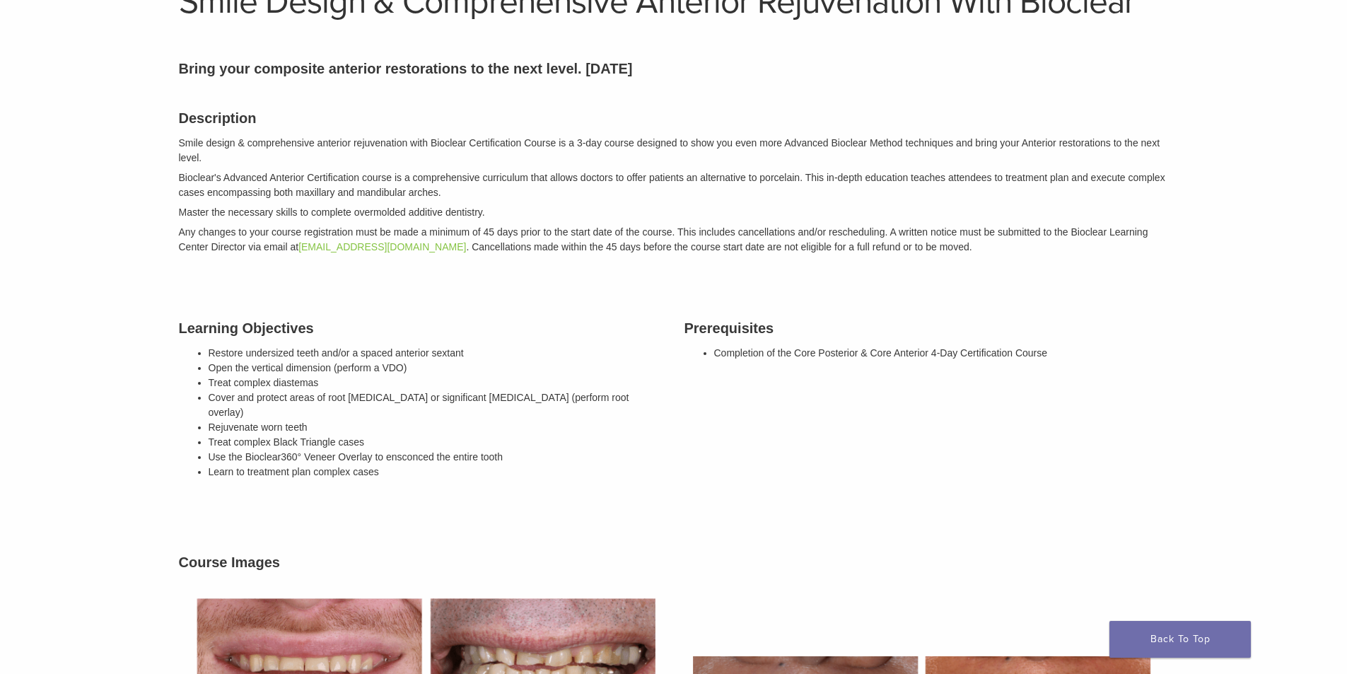
scroll to position [0, 0]
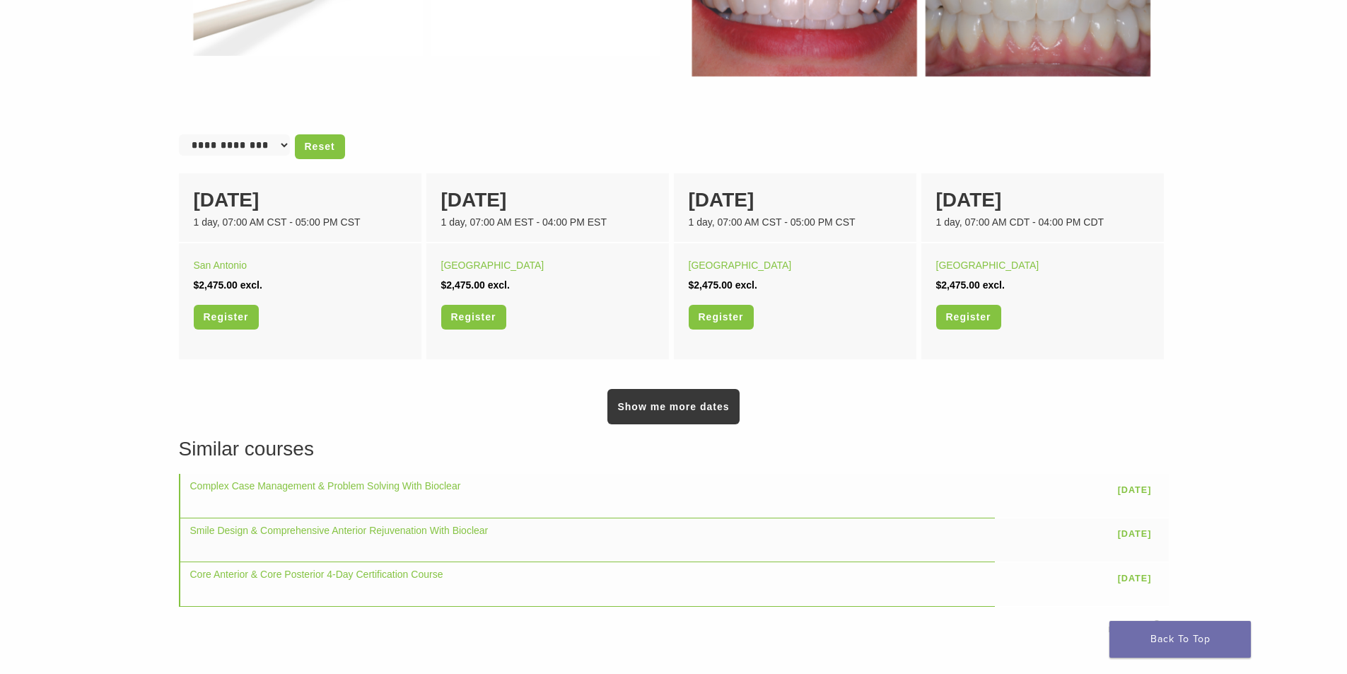
scroll to position [848, 0]
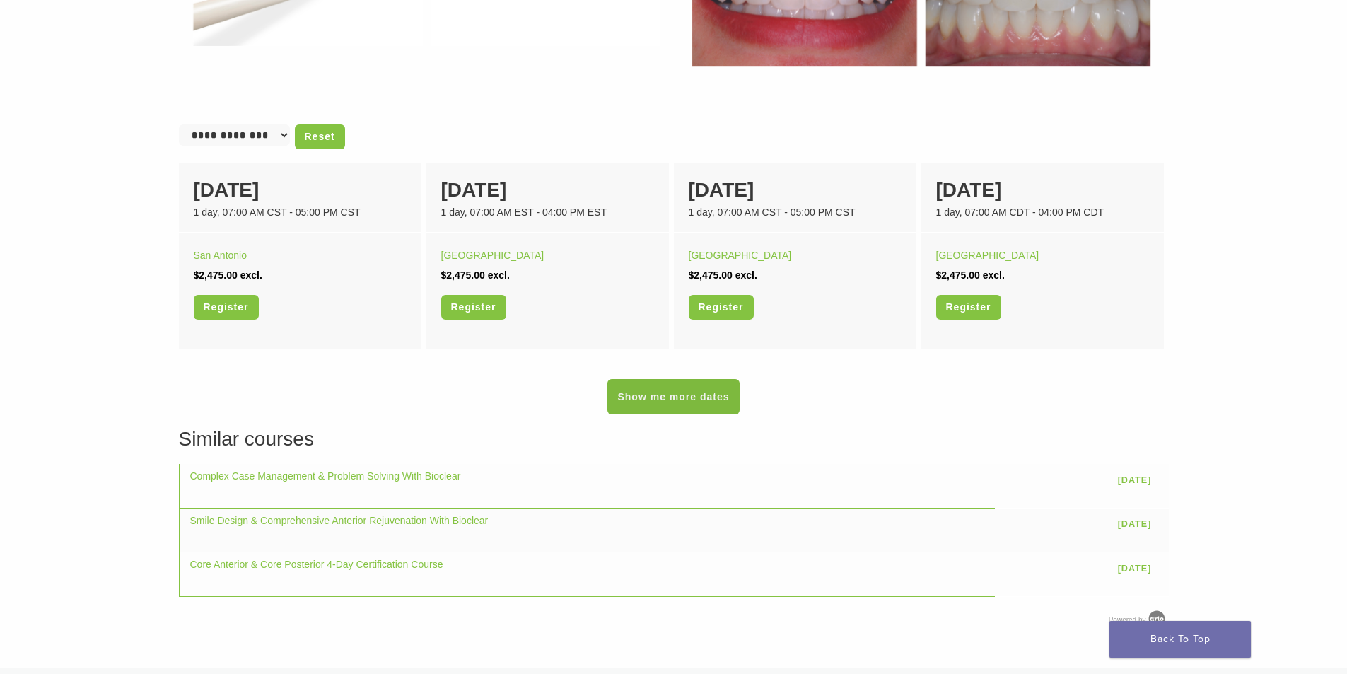
click at [626, 400] on link "Show me more dates" at bounding box center [672, 396] width 131 height 35
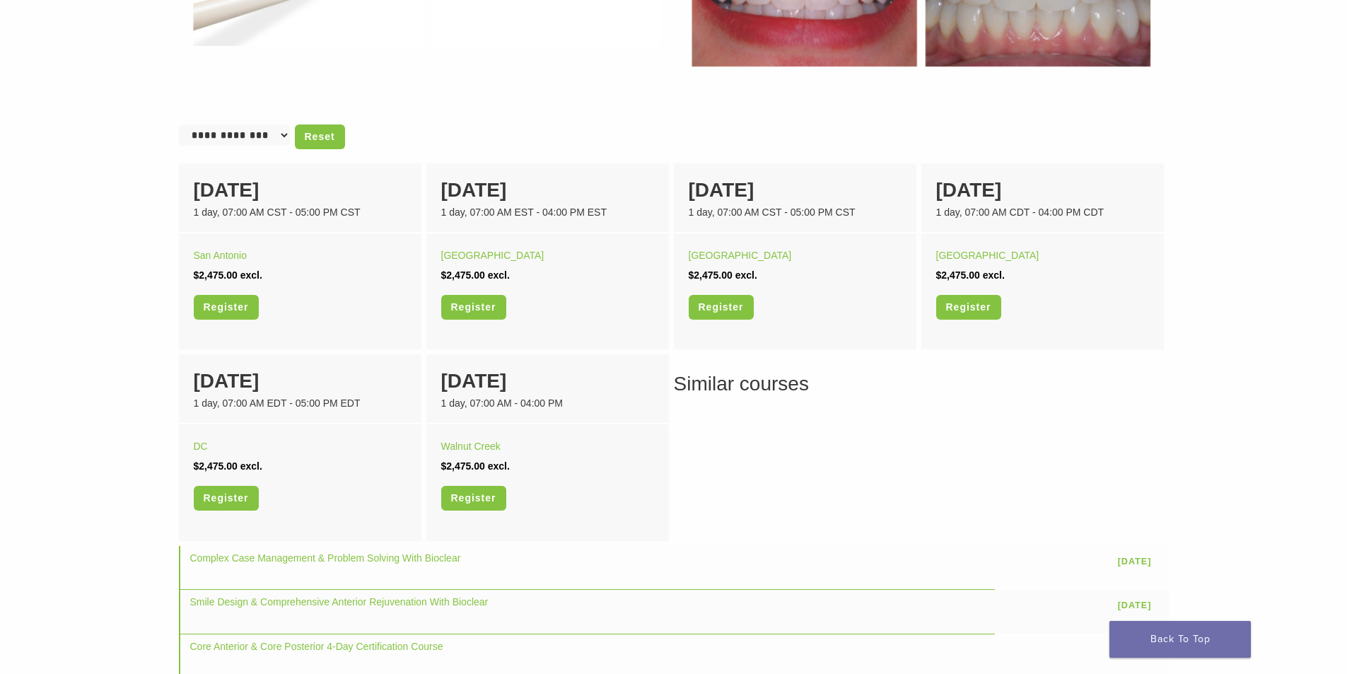
click at [24, 414] on main "In Person Black Triangle Certification Hands-on Course Section builder not enab…" at bounding box center [673, 3] width 1347 height 1491
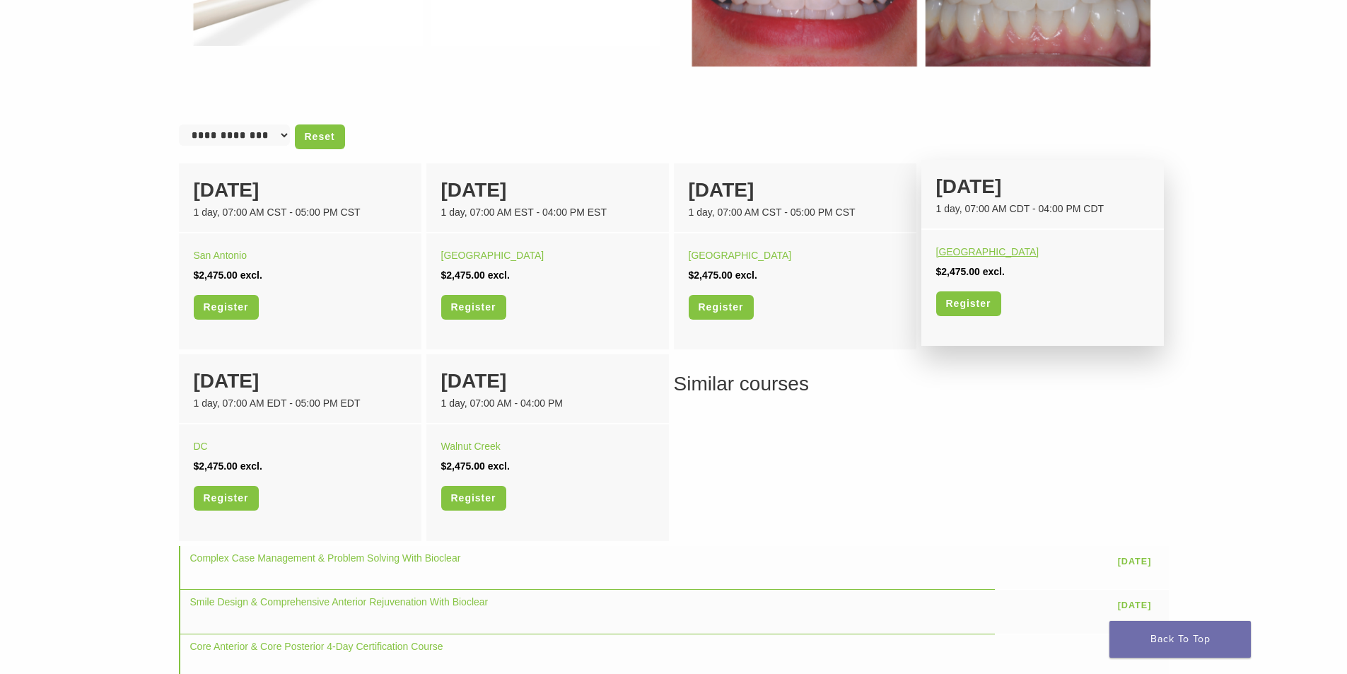
click at [963, 250] on link "[GEOGRAPHIC_DATA]" at bounding box center [987, 251] width 103 height 11
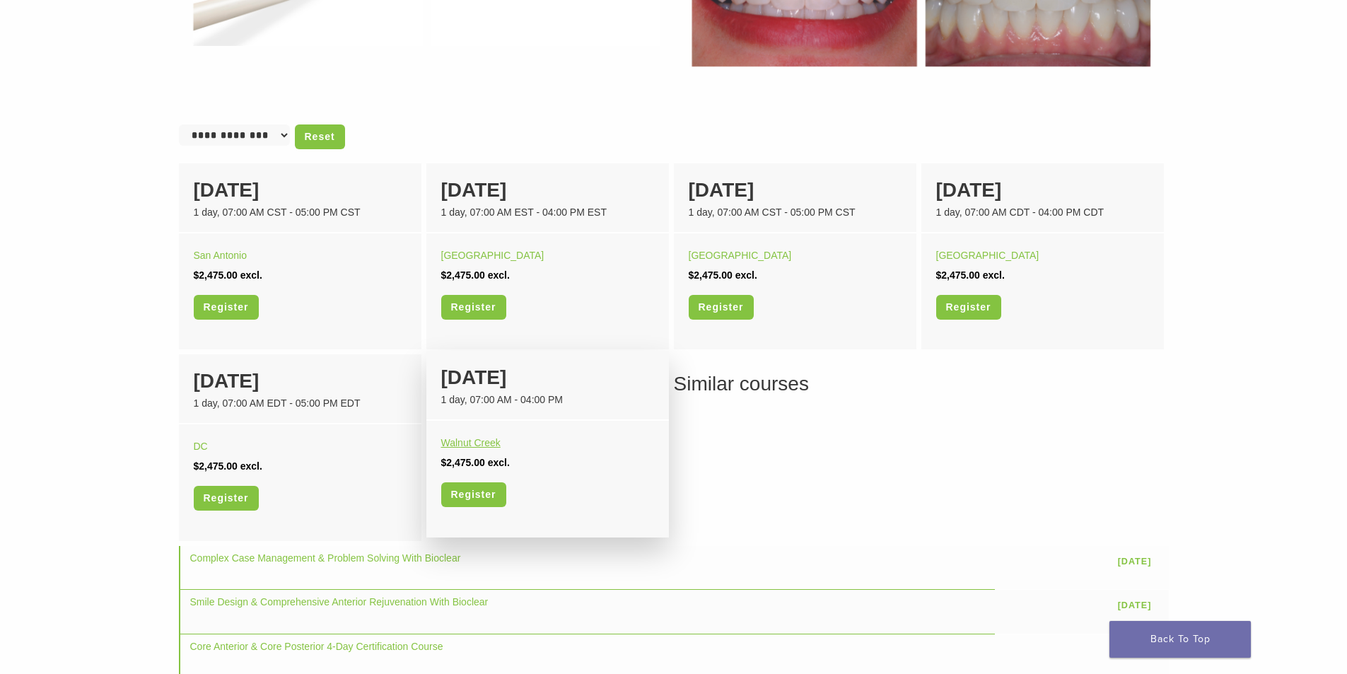
click at [486, 440] on link "Walnut Creek" at bounding box center [470, 442] width 59 height 11
